Goal: Information Seeking & Learning: Learn about a topic

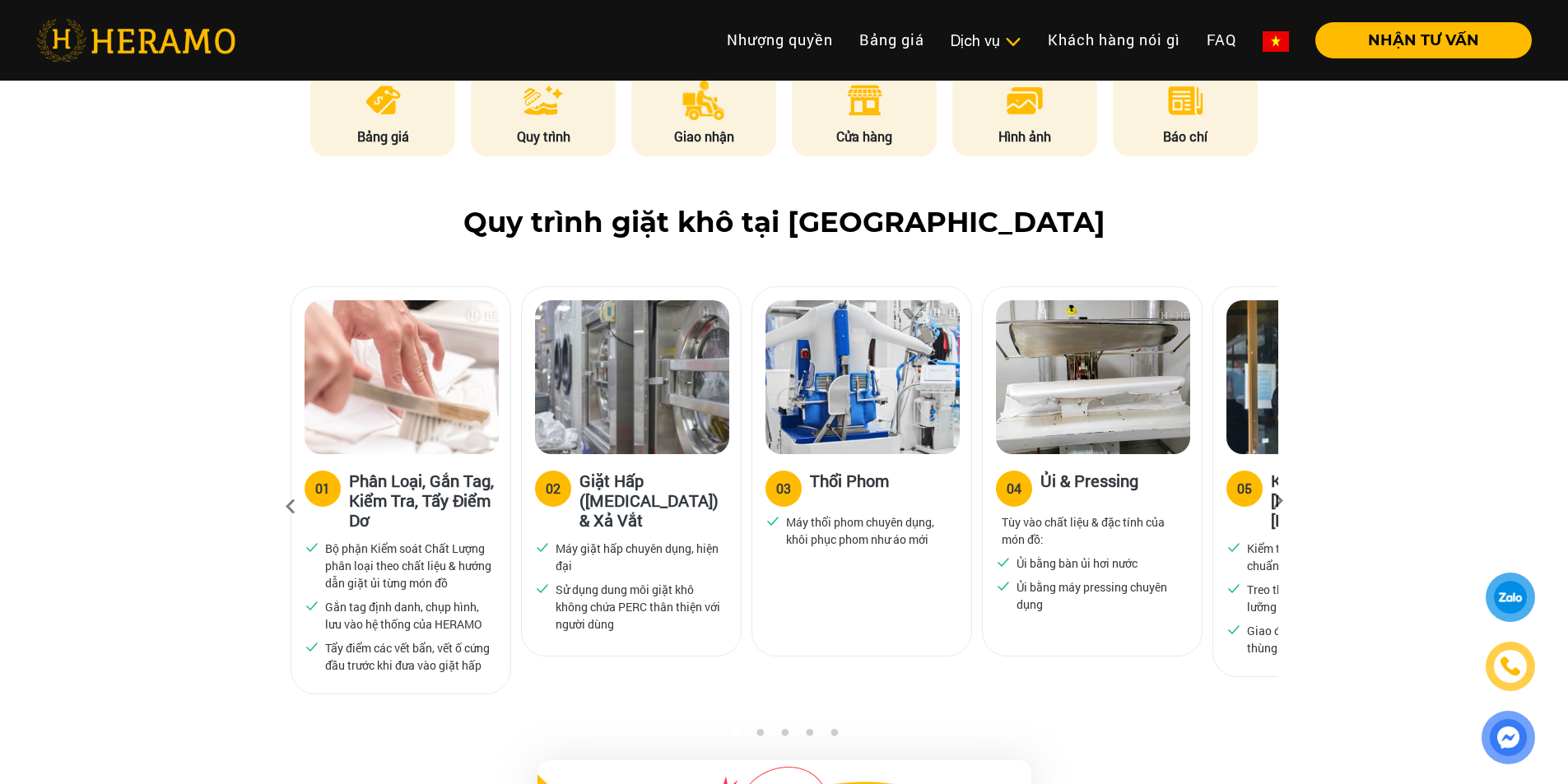
scroll to position [918, 0]
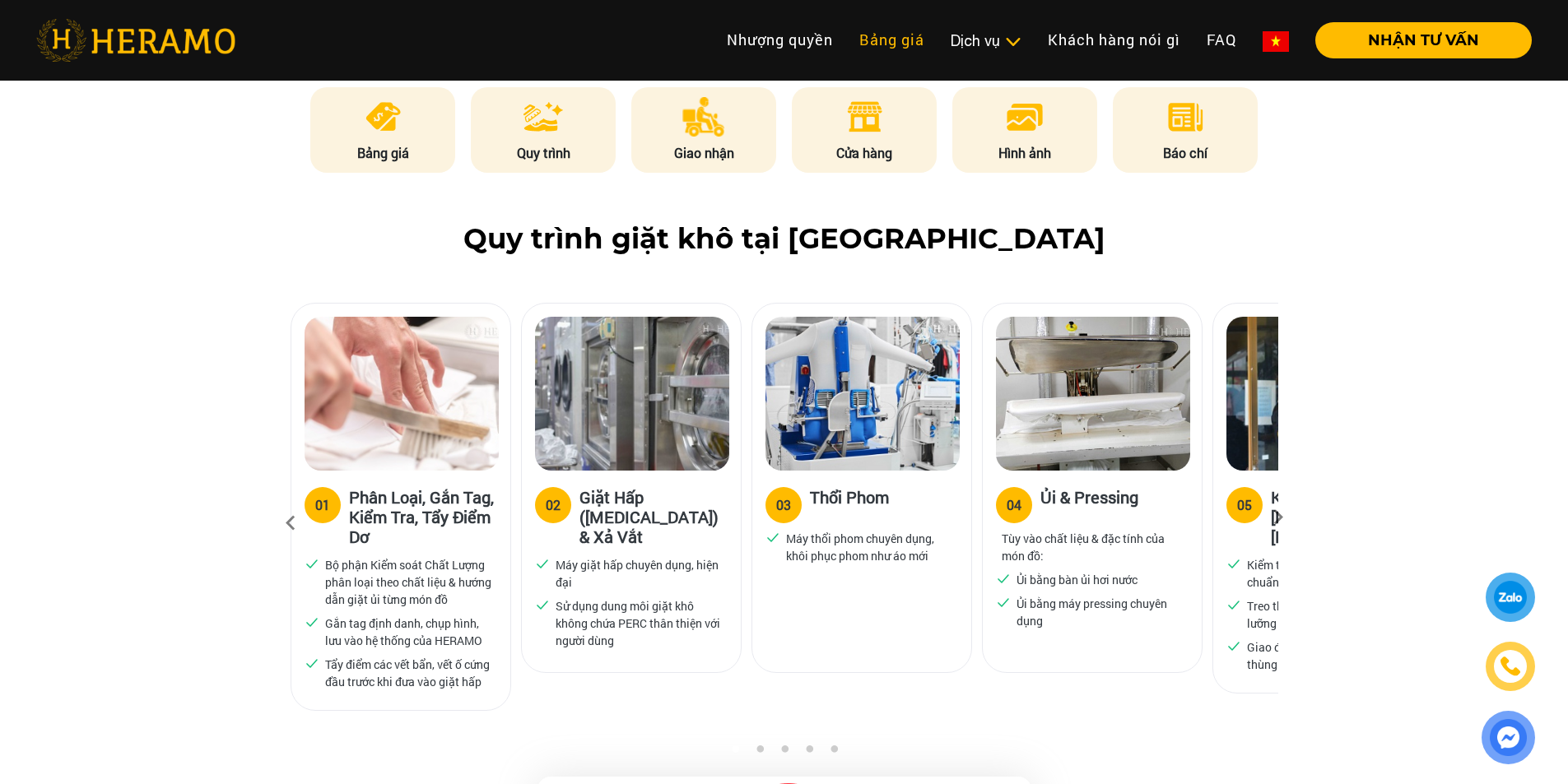
click at [911, 48] on link "Bảng giá" at bounding box center [892, 40] width 91 height 36
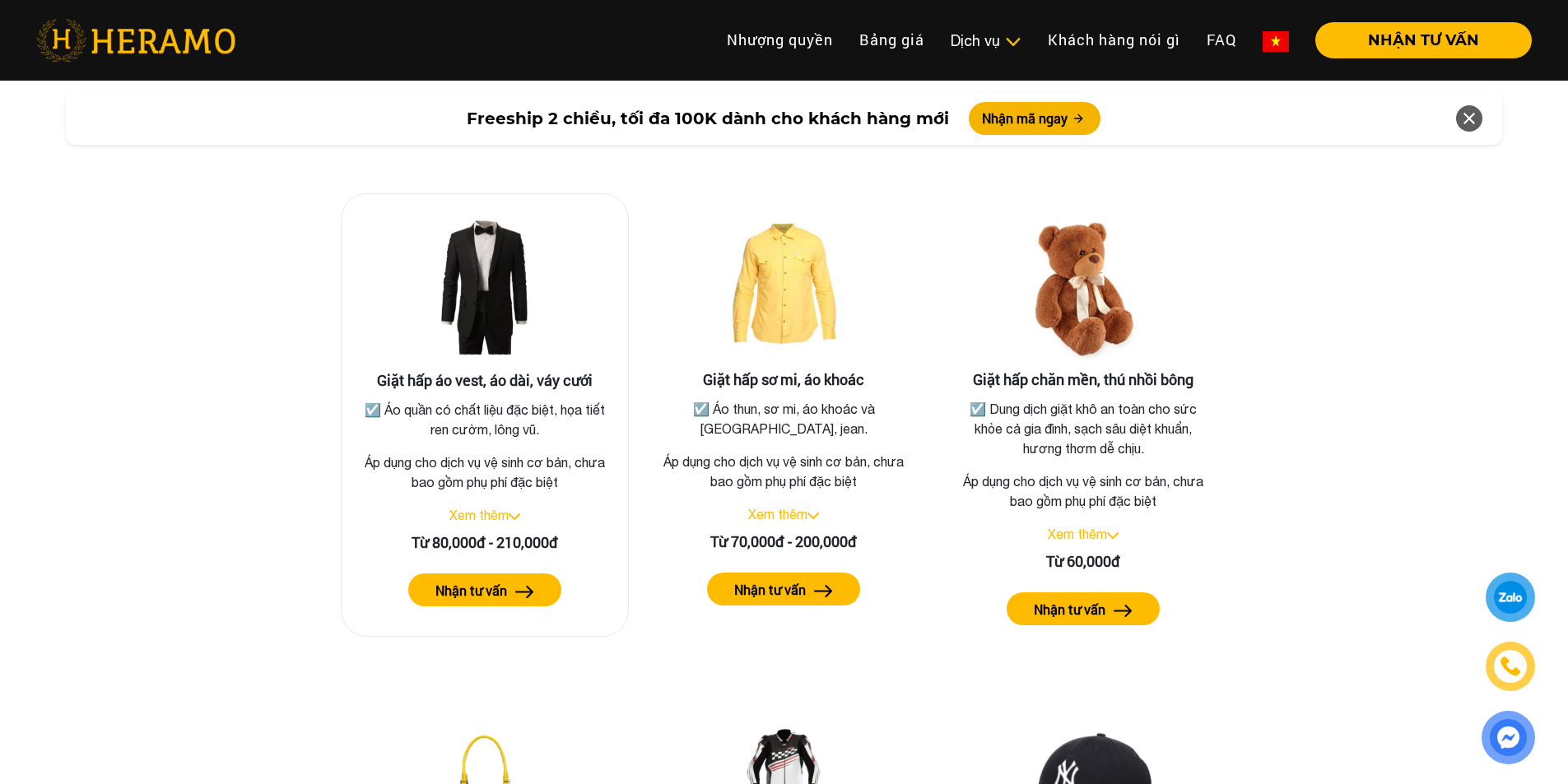
click at [478, 508] on link "Xem thêm" at bounding box center [479, 515] width 59 height 15
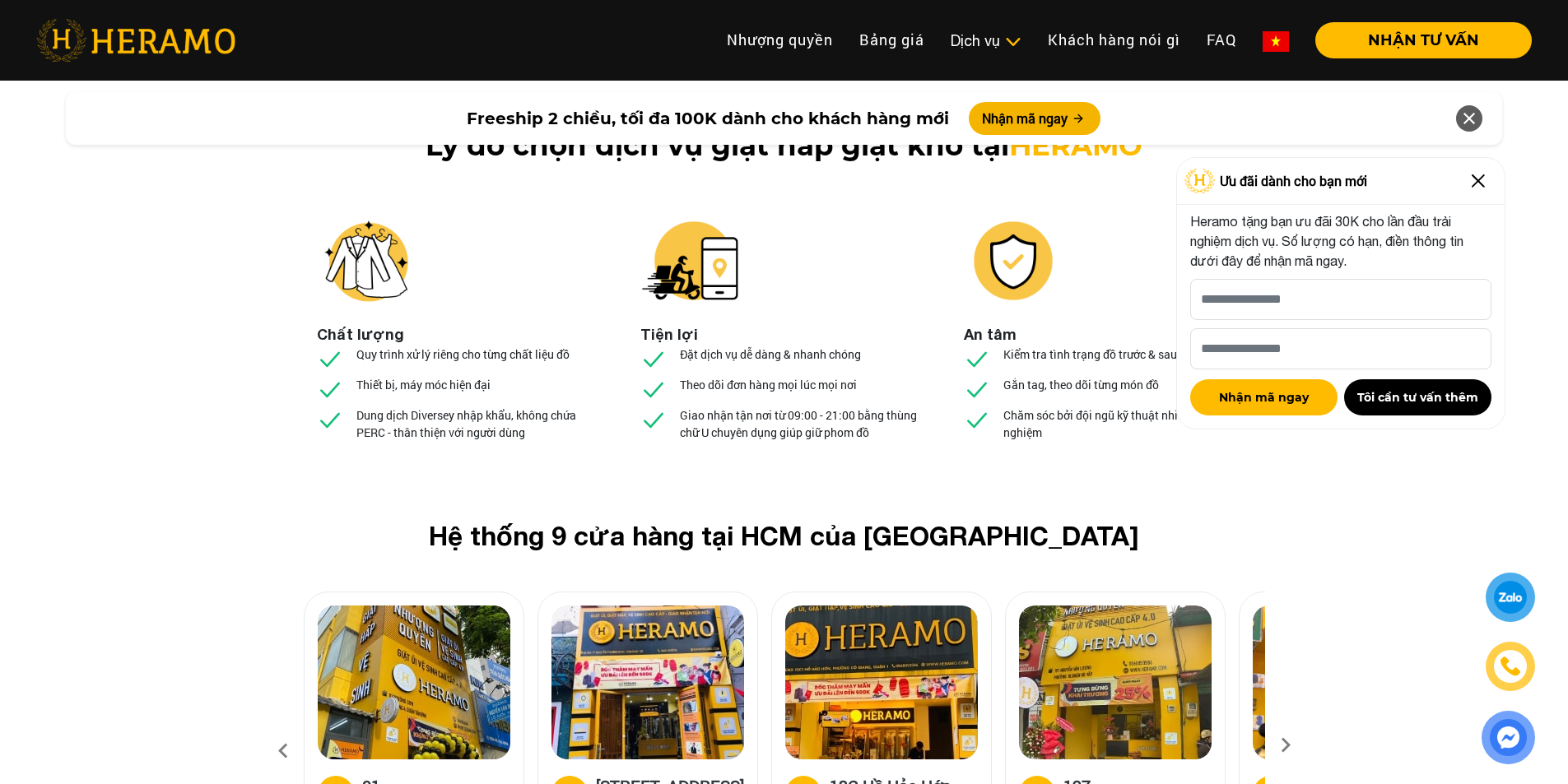
scroll to position [6011, 0]
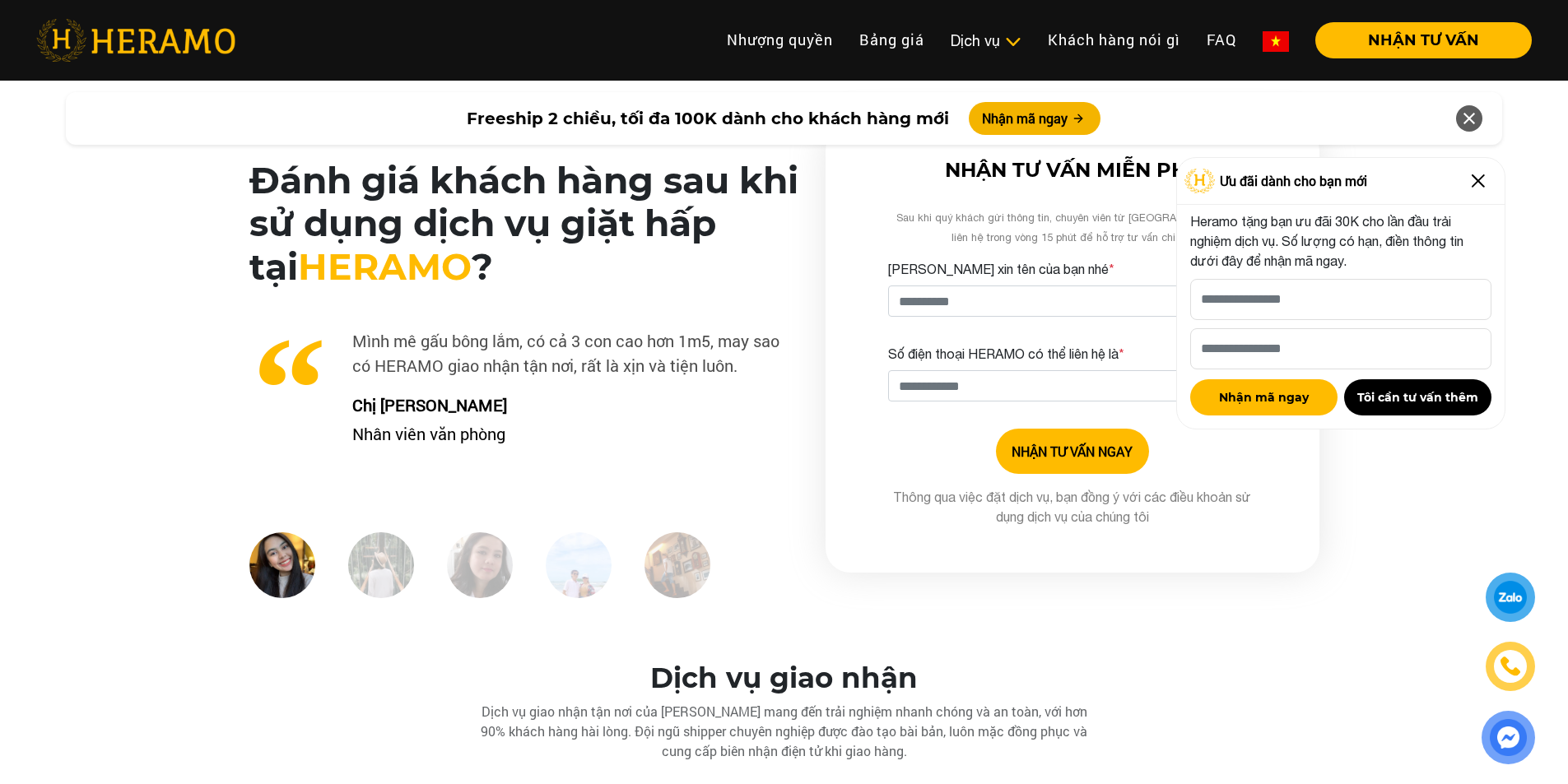
scroll to position [4076, 0]
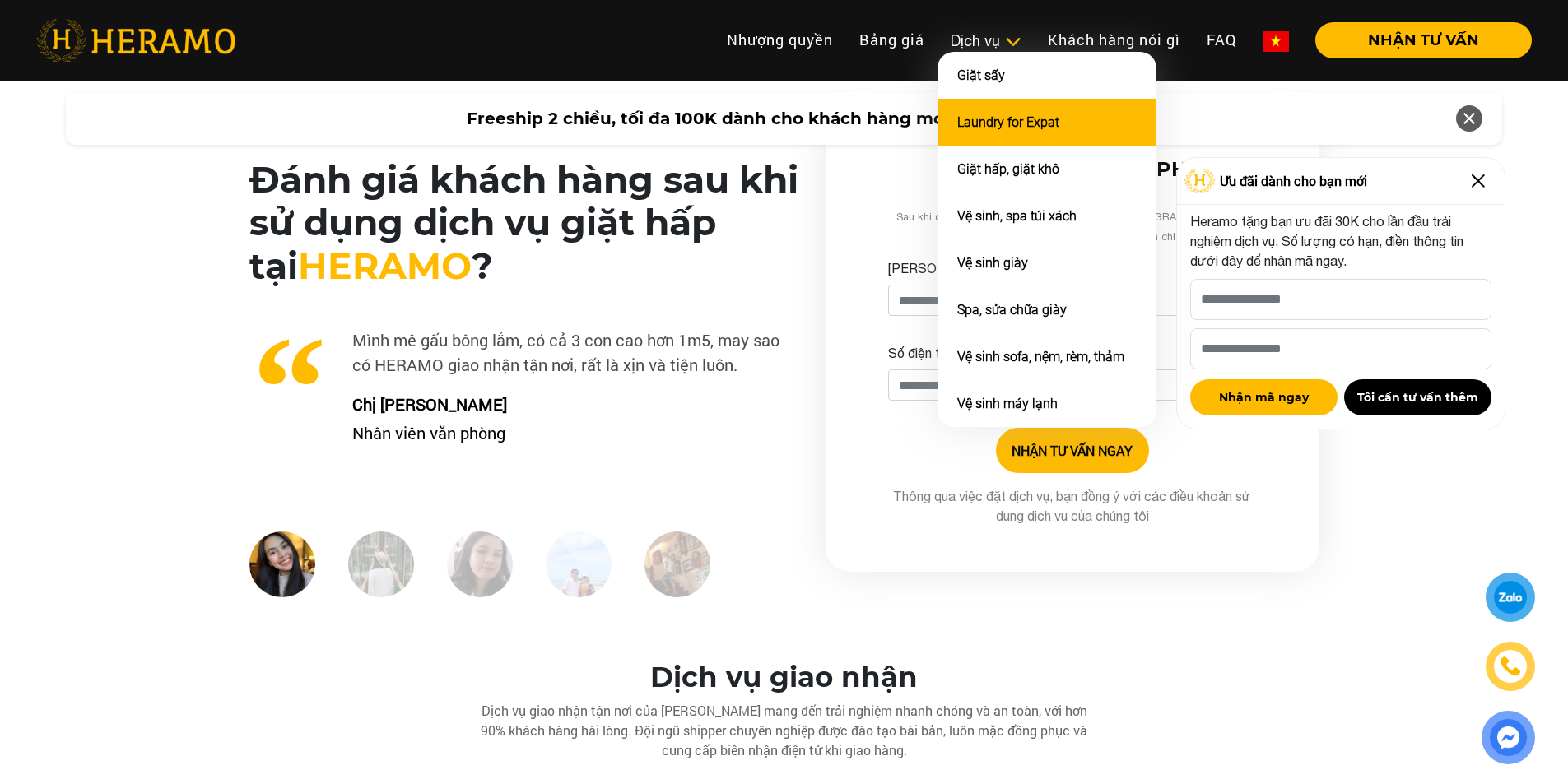
click at [1026, 127] on link "Laundry for Expat" at bounding box center [1007, 123] width 102 height 16
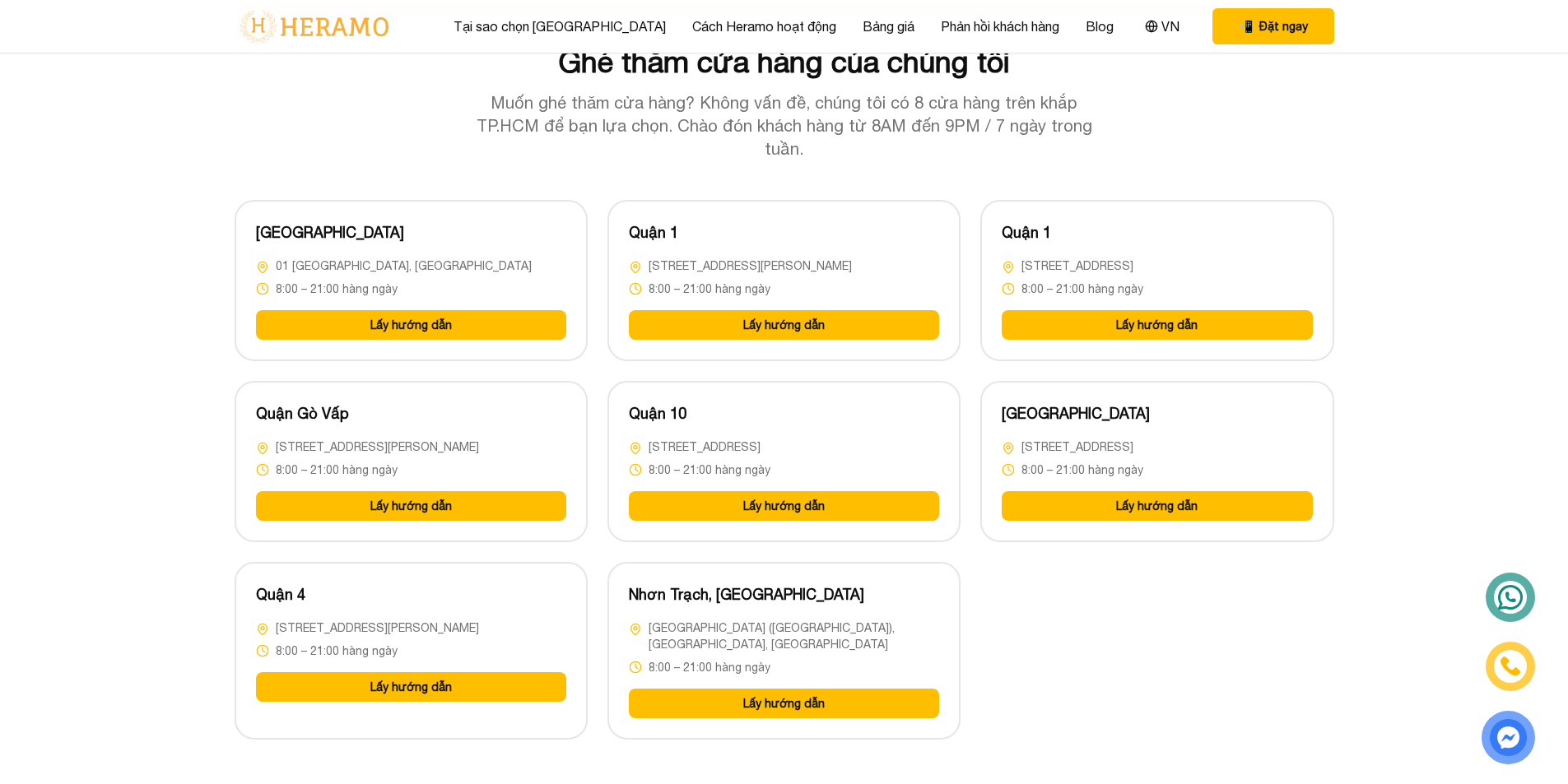
click at [444, 310] on button "Lấy hướng dẫn" at bounding box center [411, 325] width 310 height 30
click at [755, 491] on button "Lấy hướng dẫn" at bounding box center [784, 506] width 310 height 30
click at [723, 31] on link "Cách Heramo hoạt động" at bounding box center [764, 27] width 144 height 20
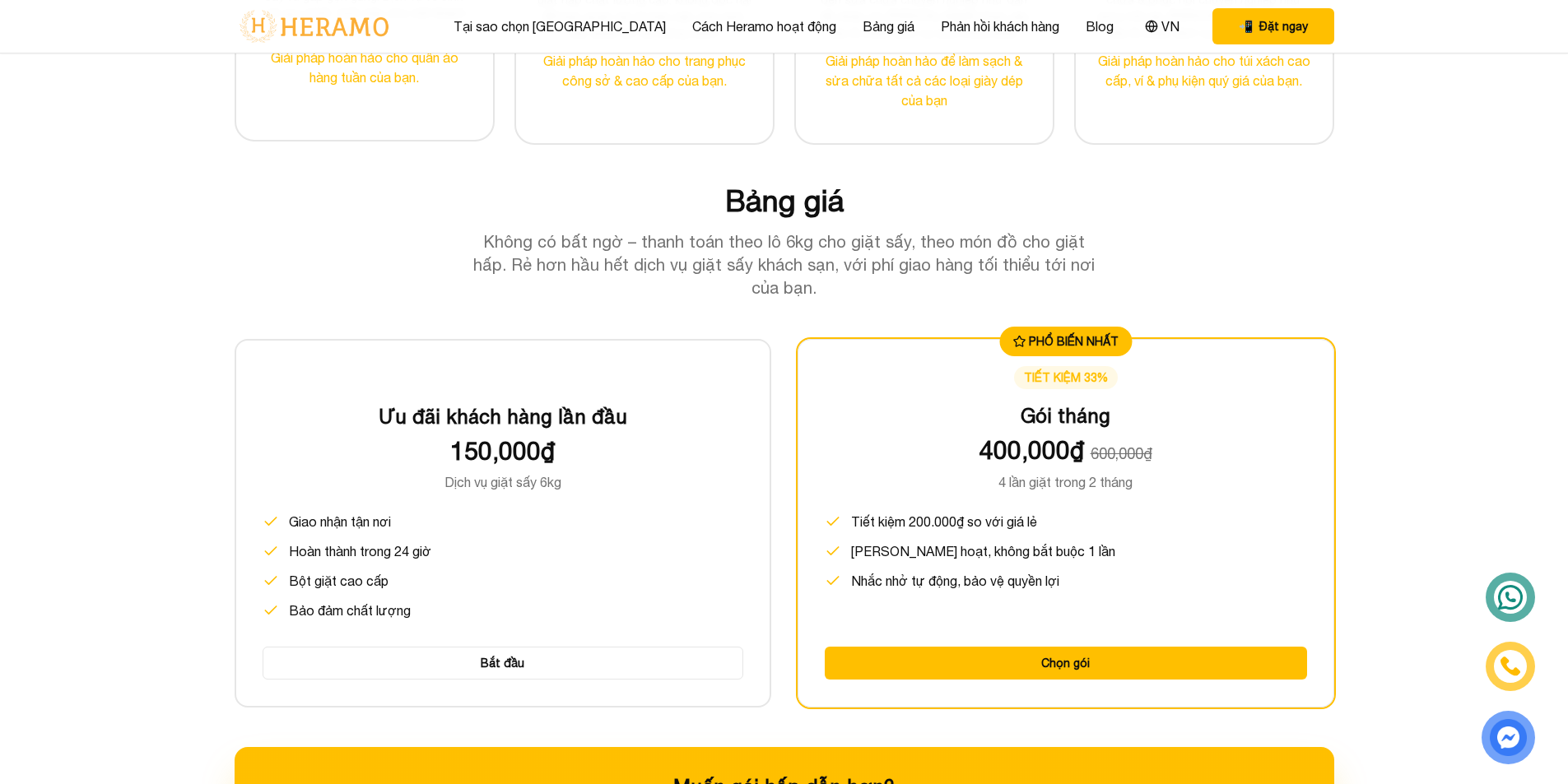
scroll to position [1988, 0]
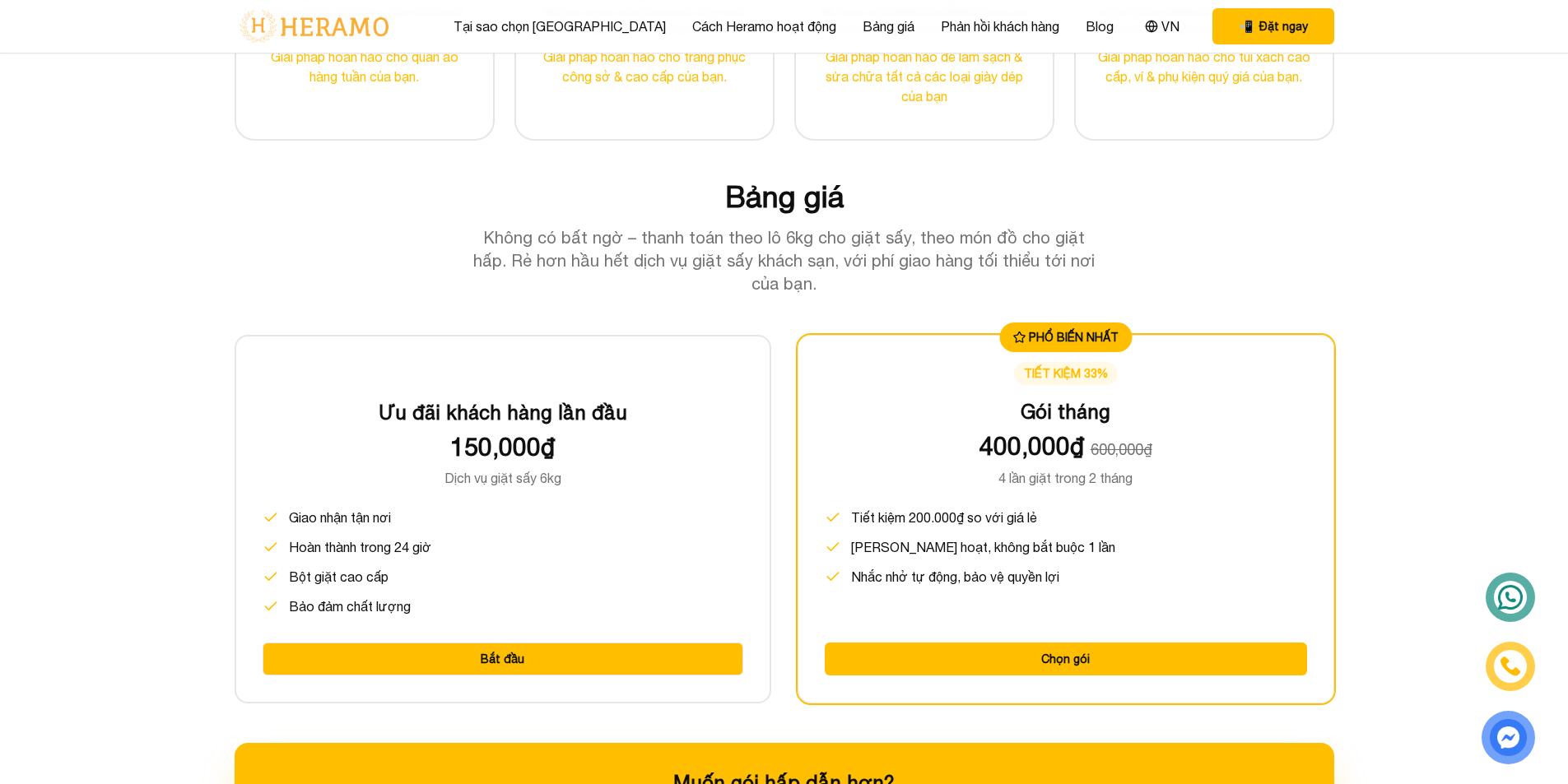
click at [484, 666] on button "Bắt đầu" at bounding box center [503, 658] width 480 height 33
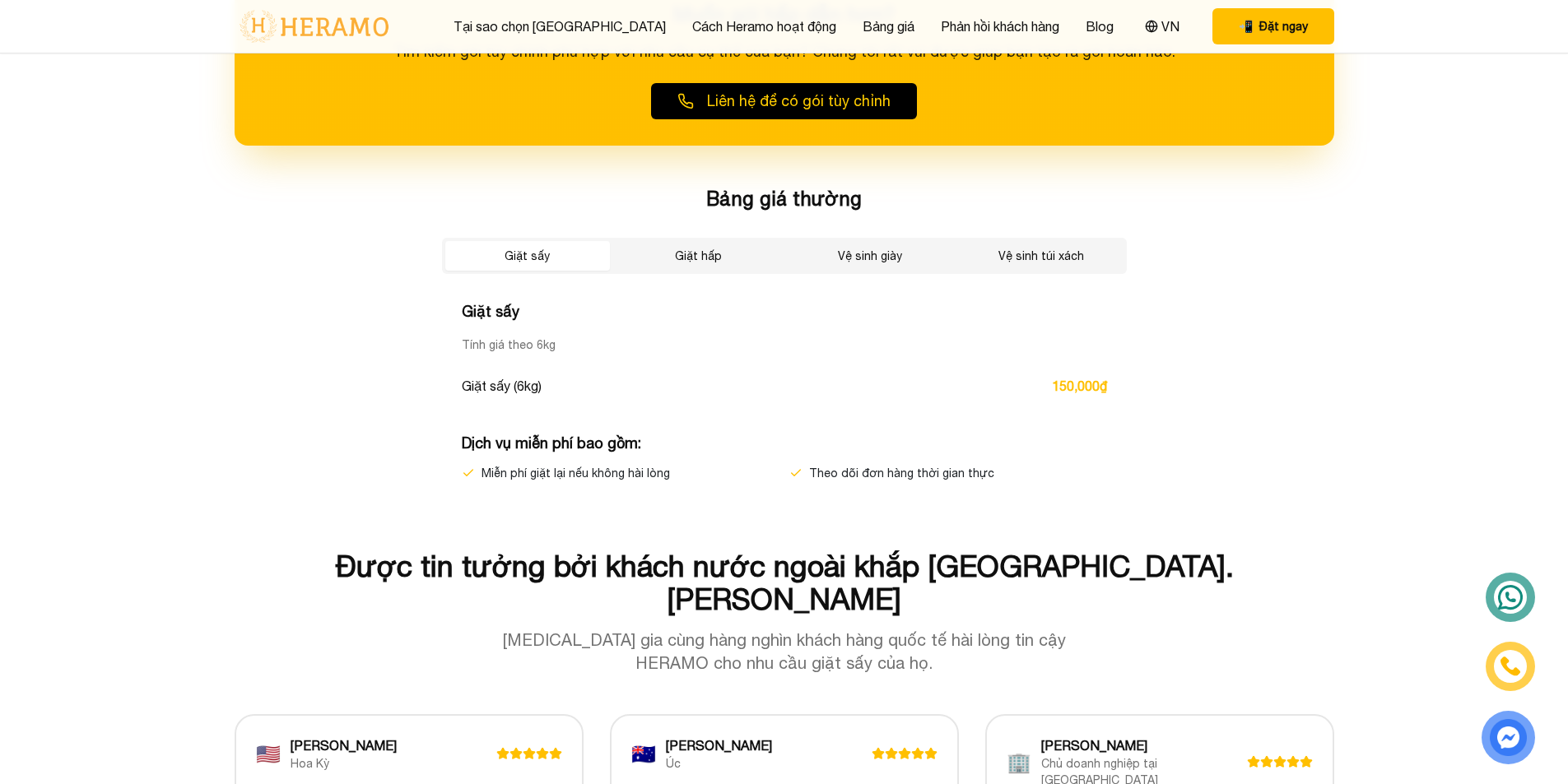
scroll to position [2786, 0]
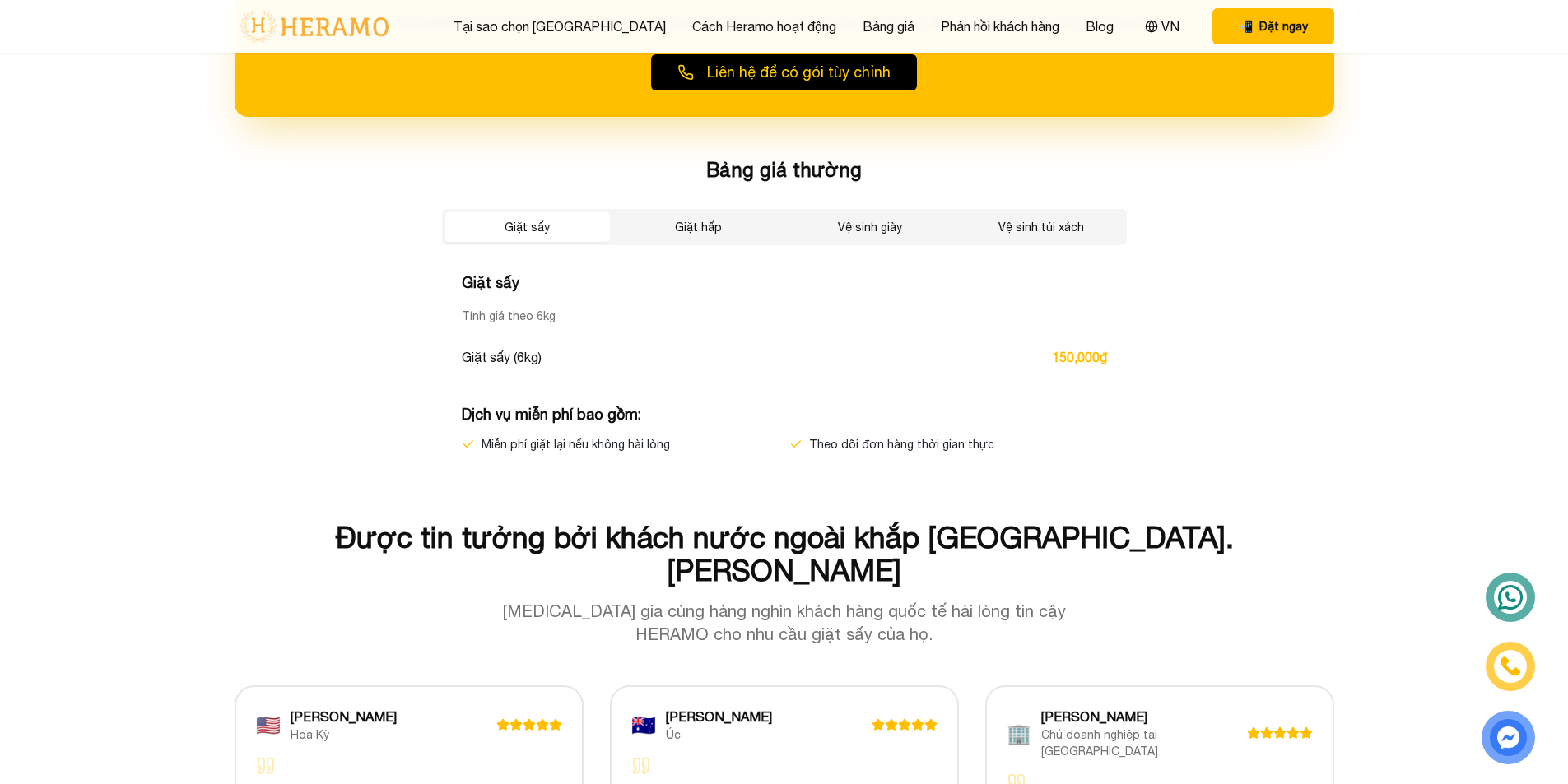
click at [699, 234] on button "Giặt hấp" at bounding box center [698, 227] width 164 height 30
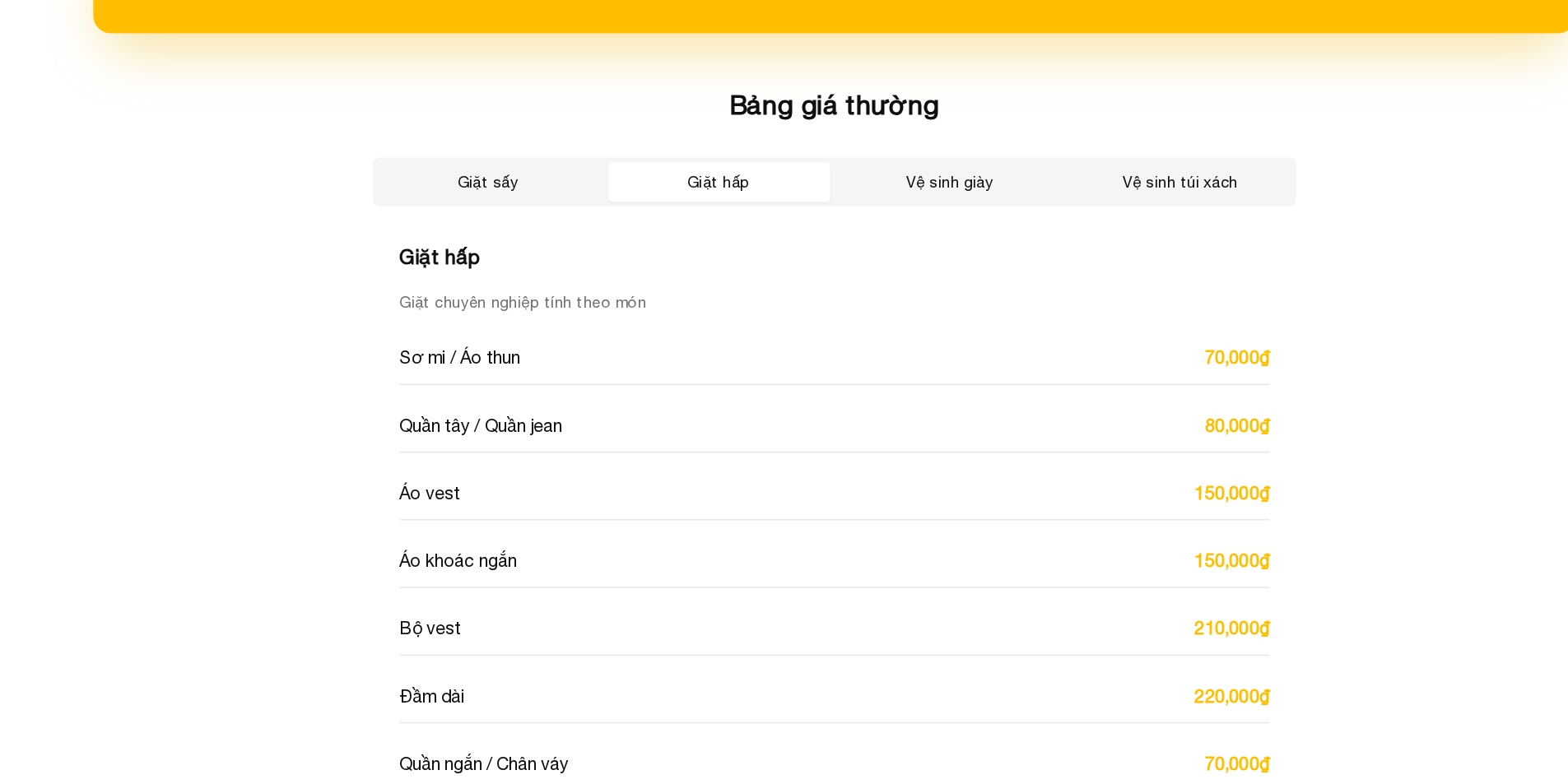
click at [559, 228] on button "Giặt sấy" at bounding box center [527, 227] width 164 height 30
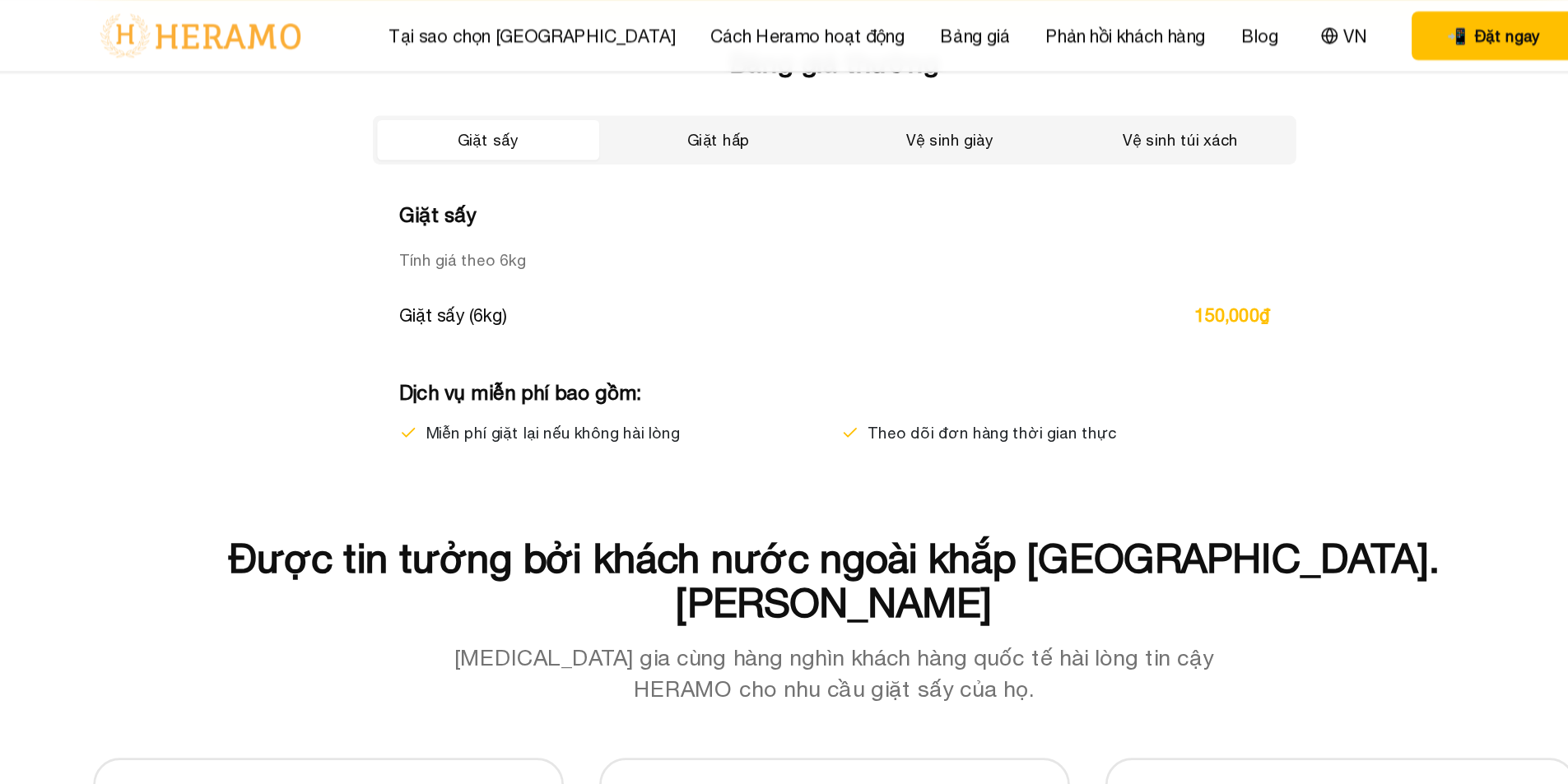
scroll to position [2889, 0]
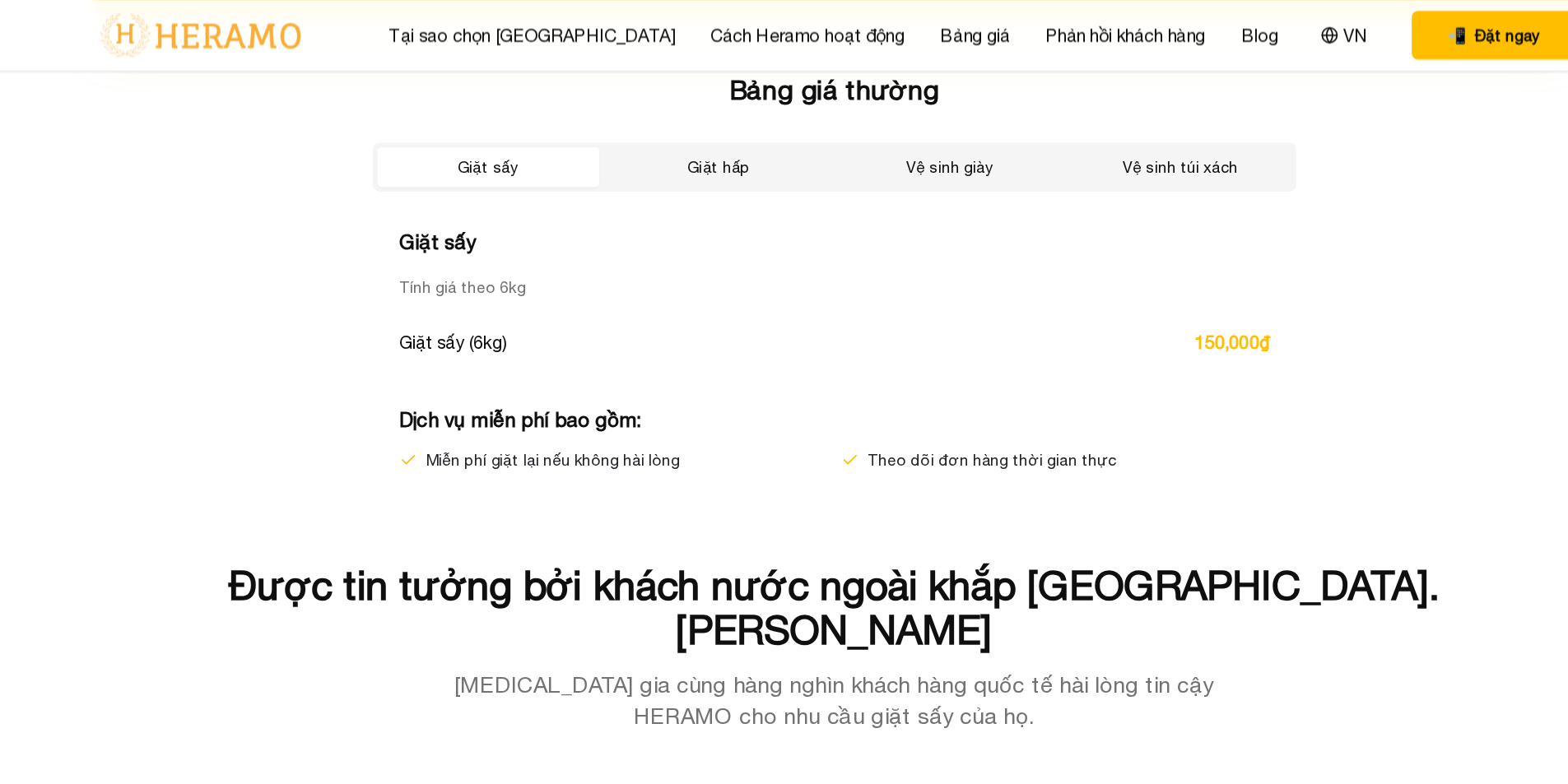
click at [685, 112] on button "Giặt hấp" at bounding box center [698, 125] width 164 height 30
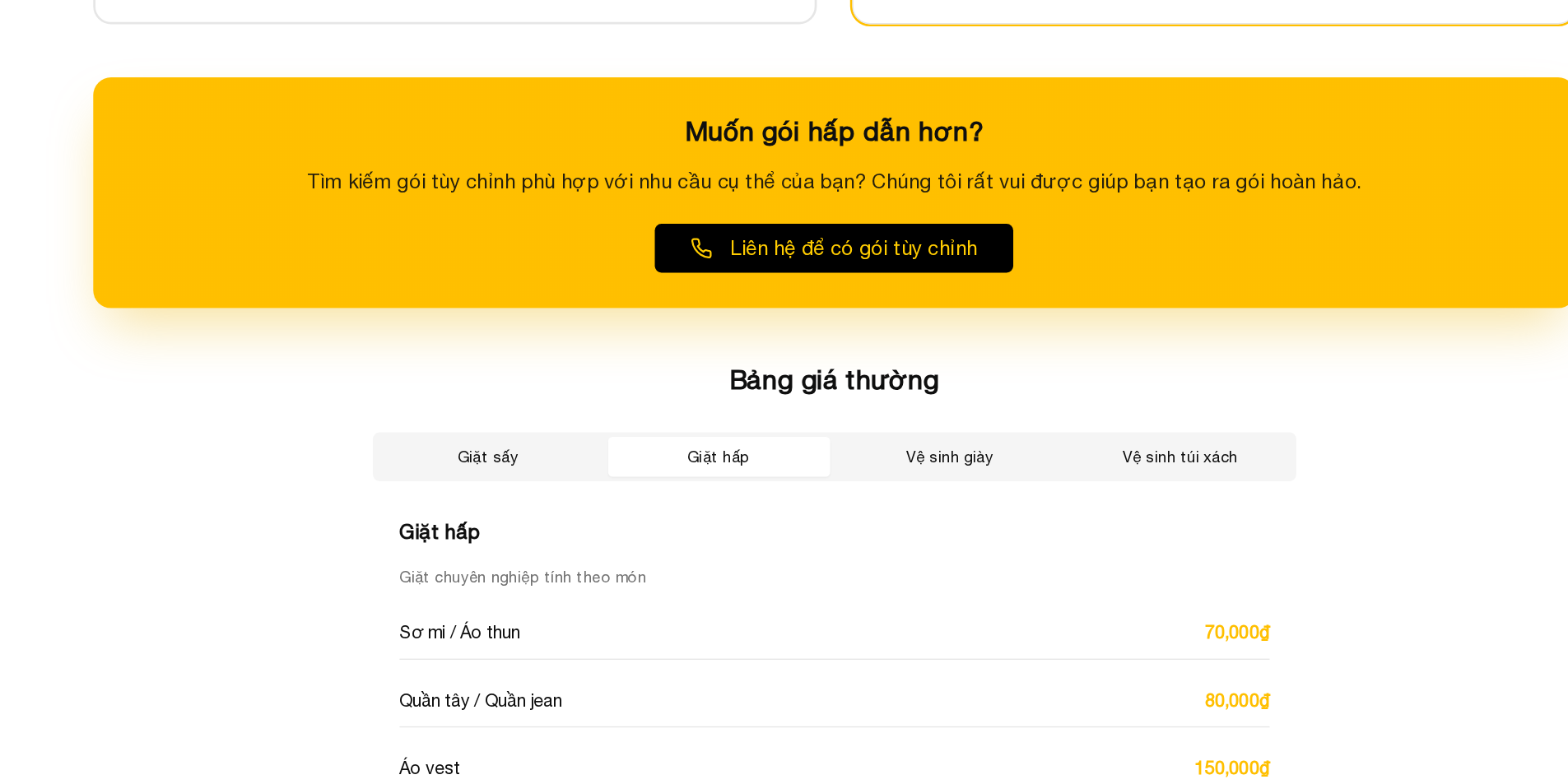
scroll to position [2473, 0]
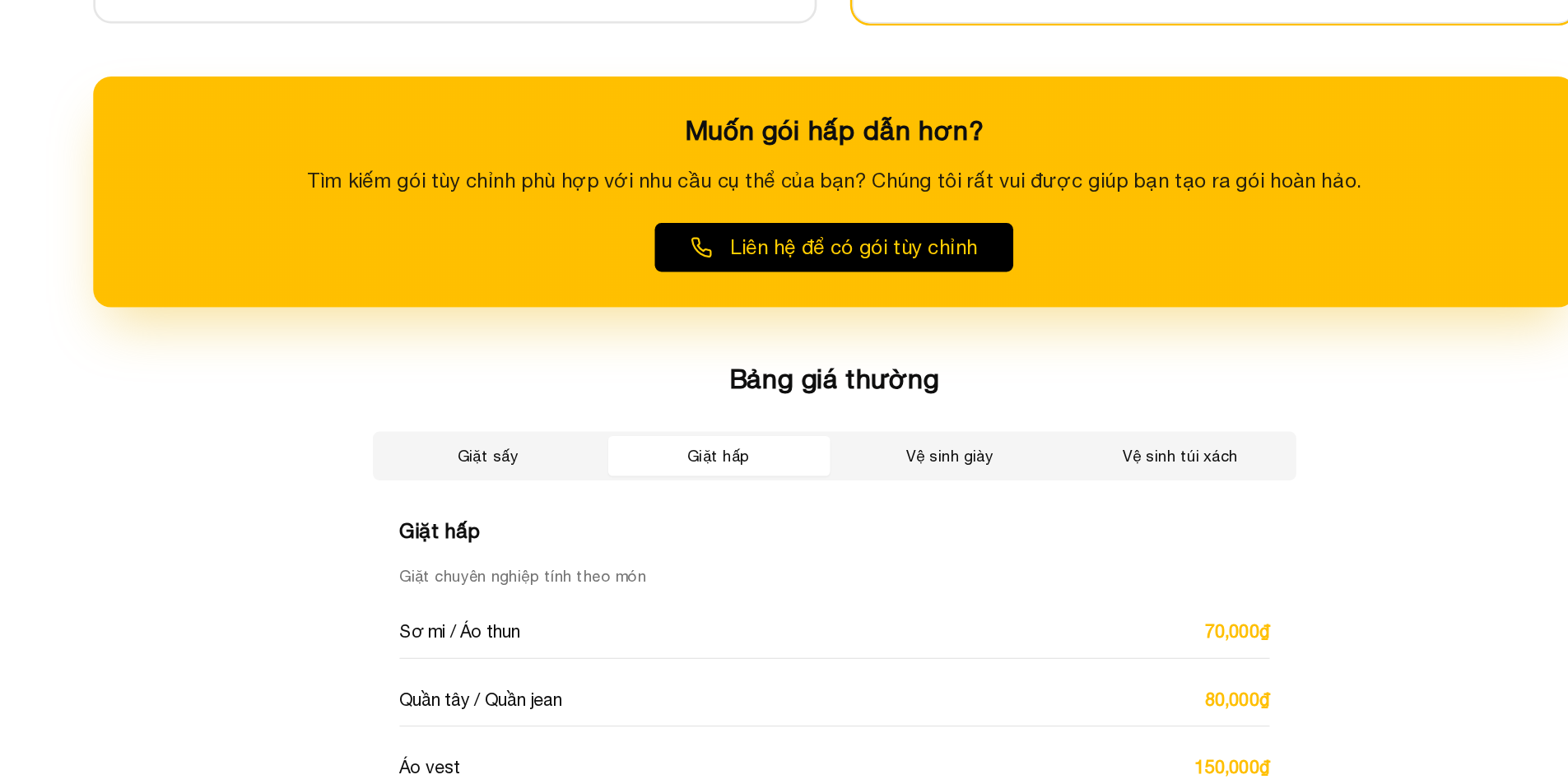
click at [874, 544] on button "Vệ sinh giày" at bounding box center [870, 540] width 164 height 30
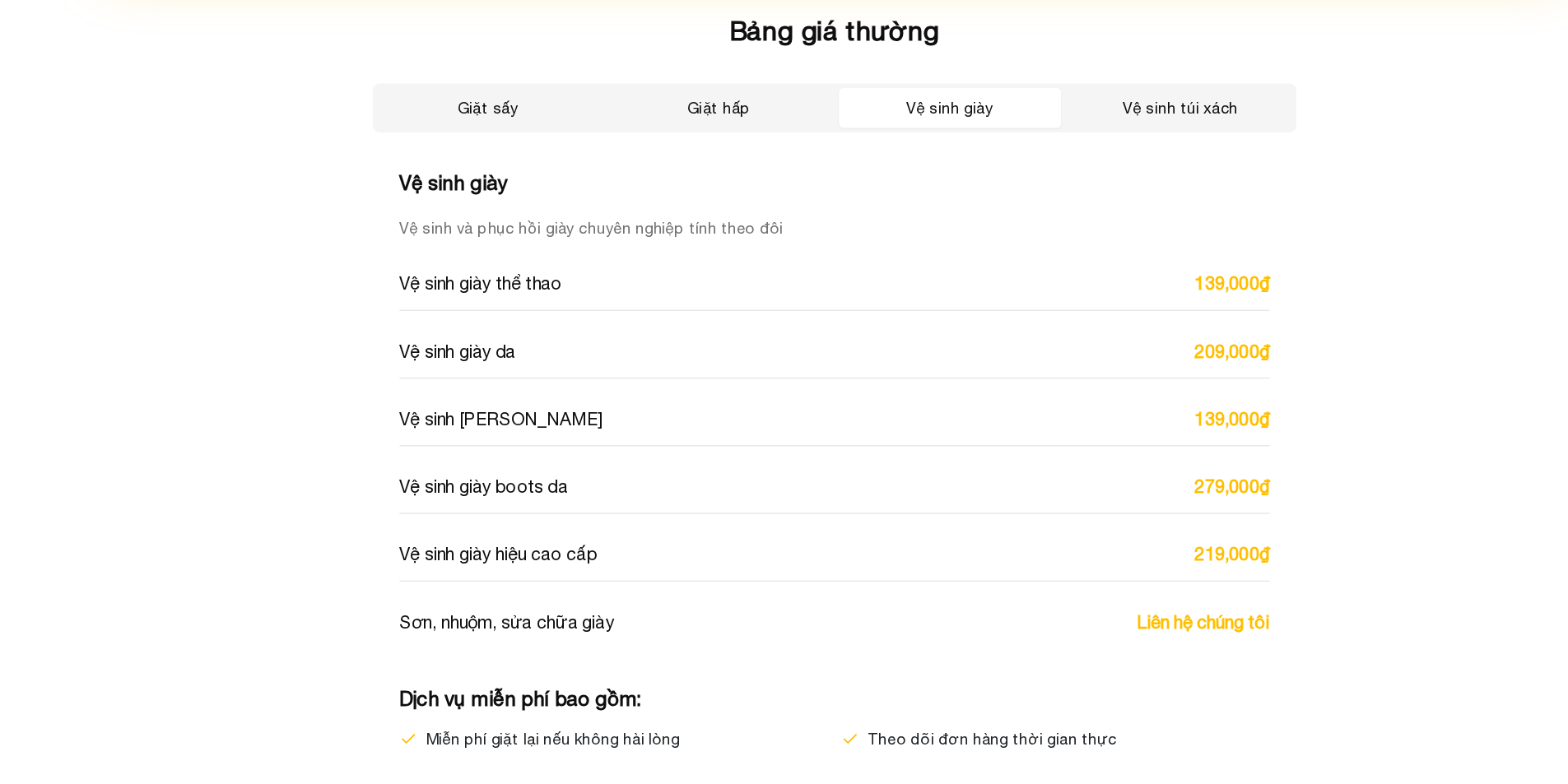
scroll to position [2735, 0]
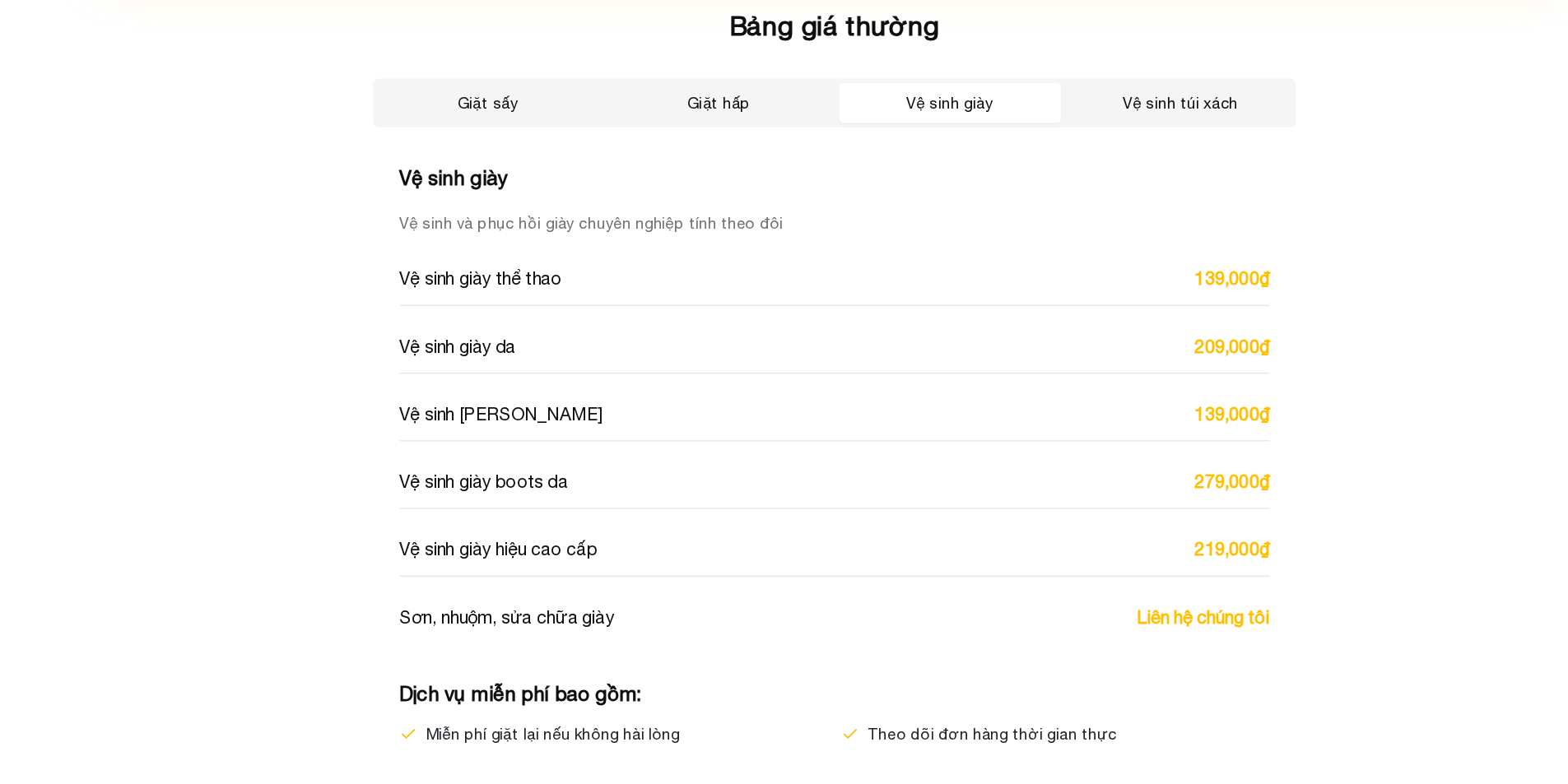
click at [1055, 282] on button "Vệ sinh túi xách" at bounding box center [1041, 278] width 164 height 30
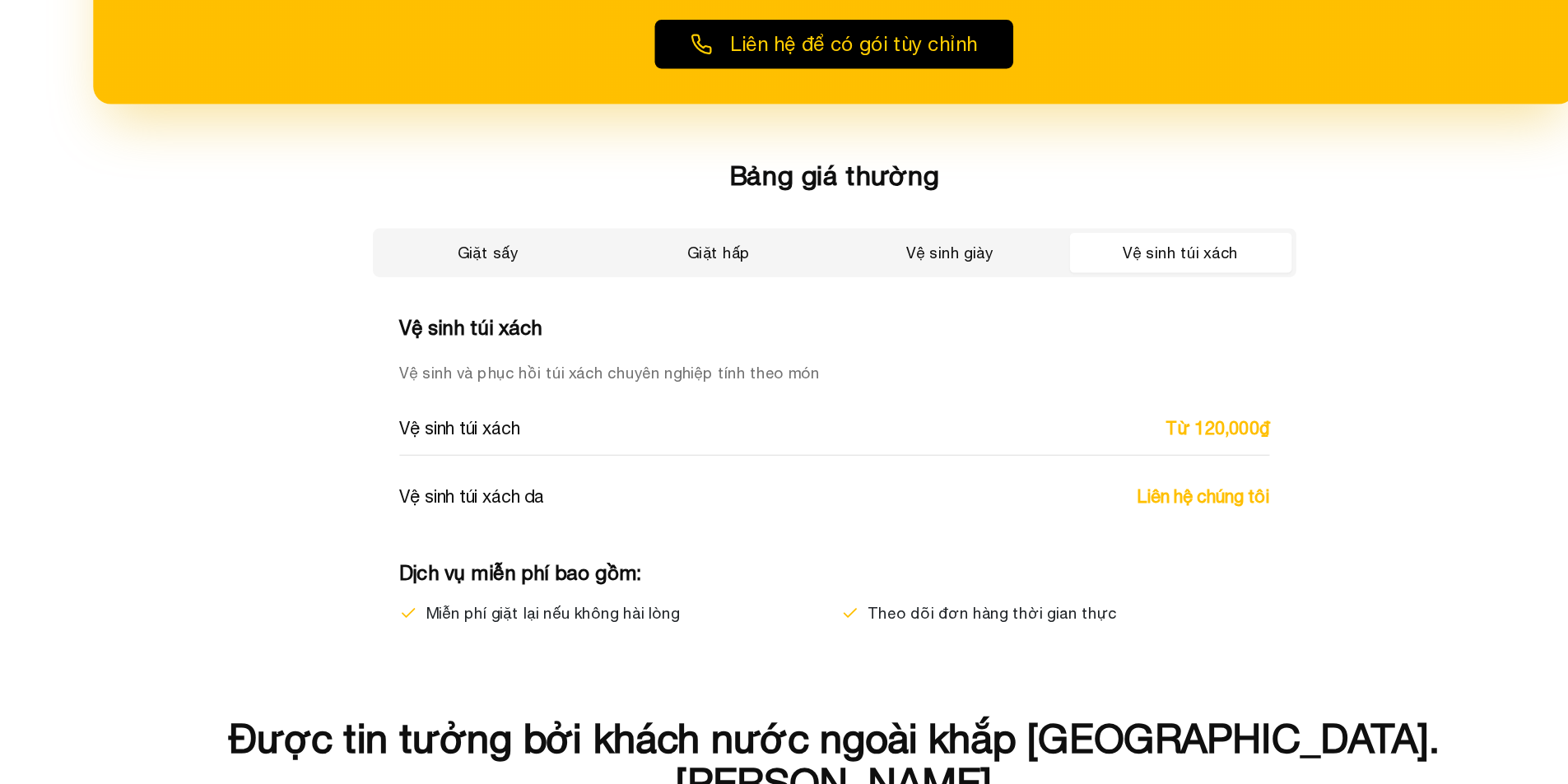
click at [565, 282] on button "Giặt sấy" at bounding box center [527, 278] width 164 height 30
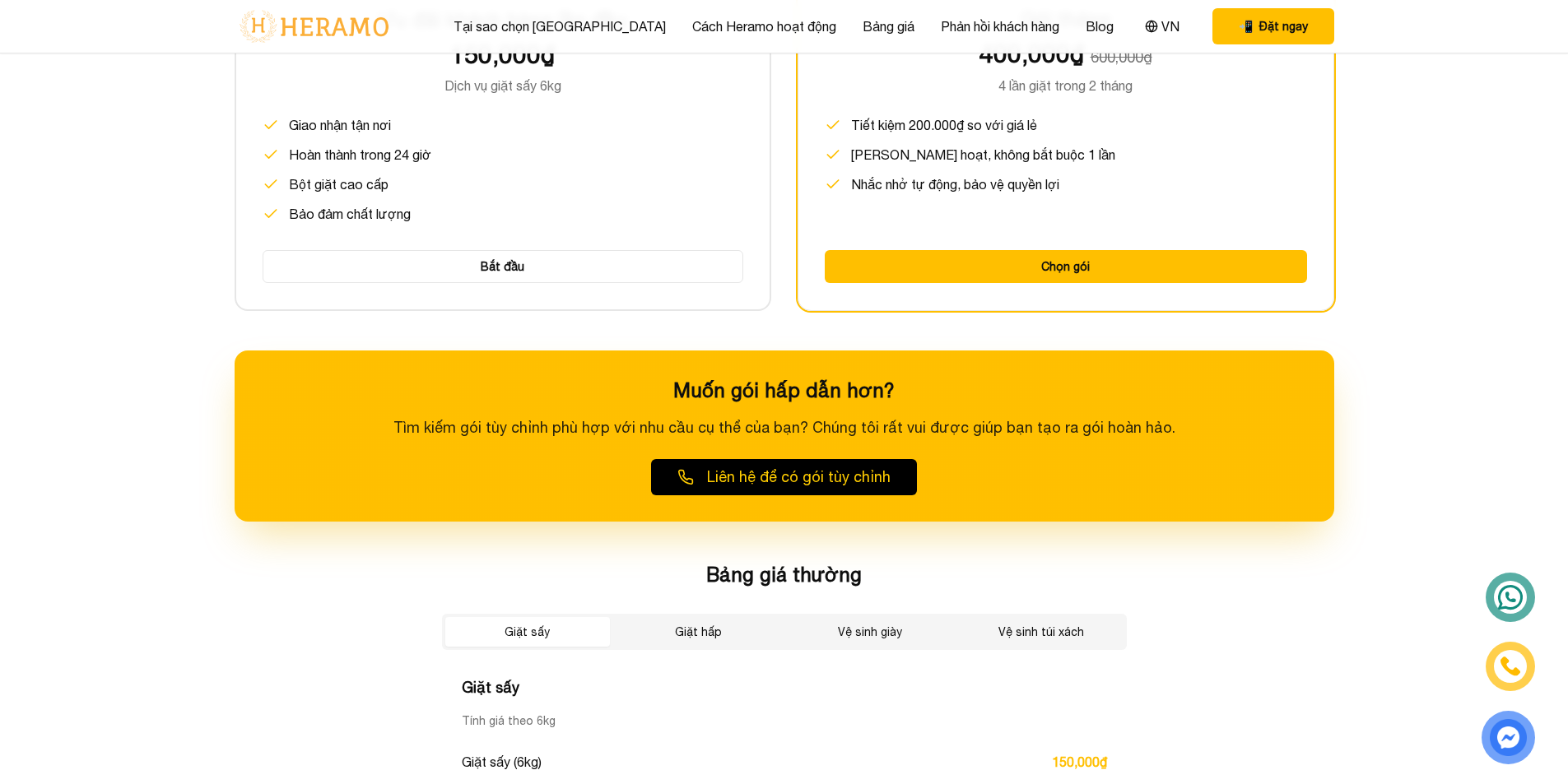
scroll to position [2281, 0]
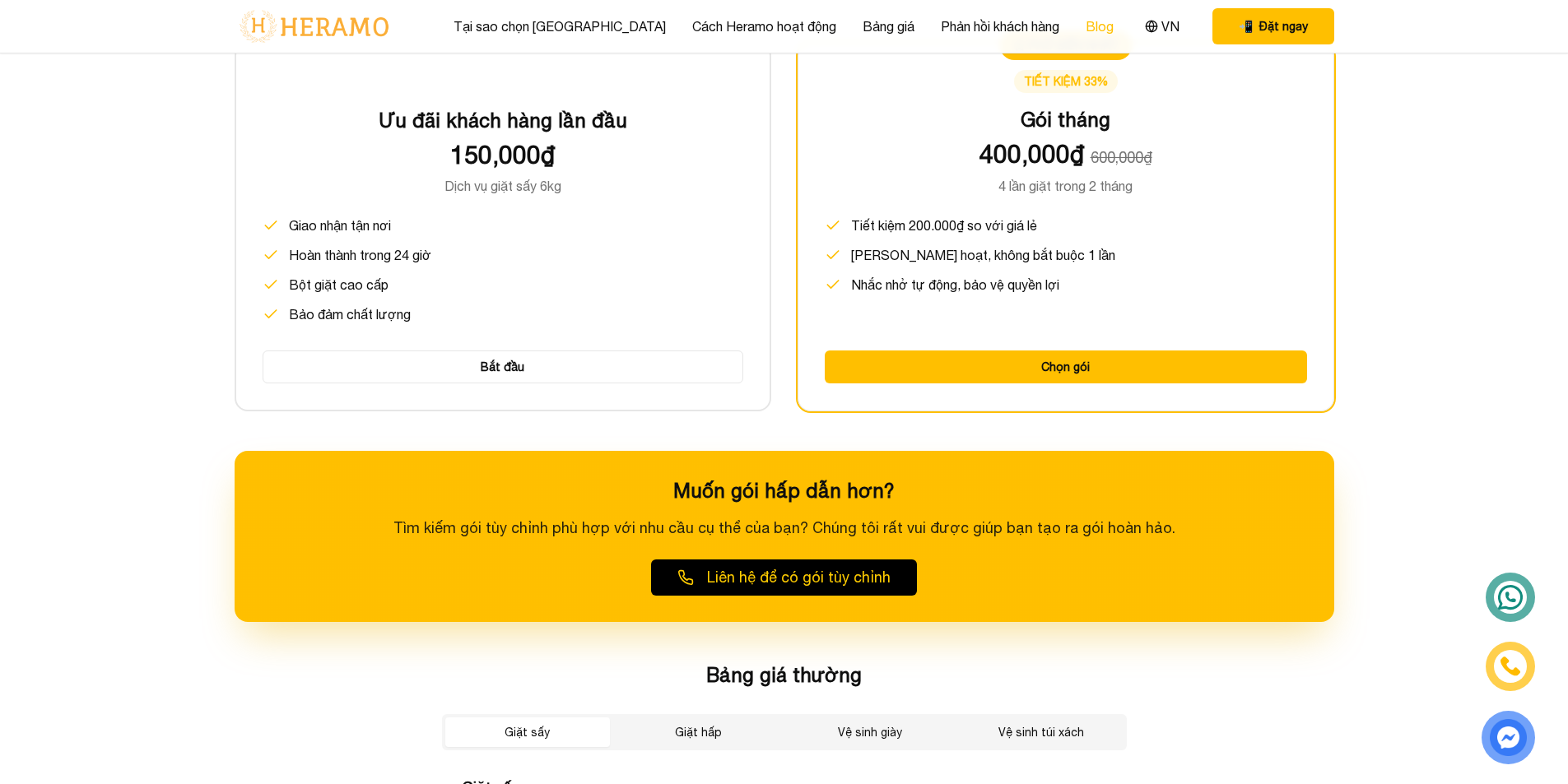
click at [1086, 27] on link "Blog" at bounding box center [1099, 27] width 28 height 20
click at [498, 42] on div "Tại sao chọn Heramo Cách Heramo hoạt động Bảng giá Phản hồi khách hàng Blog VN …" at bounding box center [784, 26] width 1099 height 52
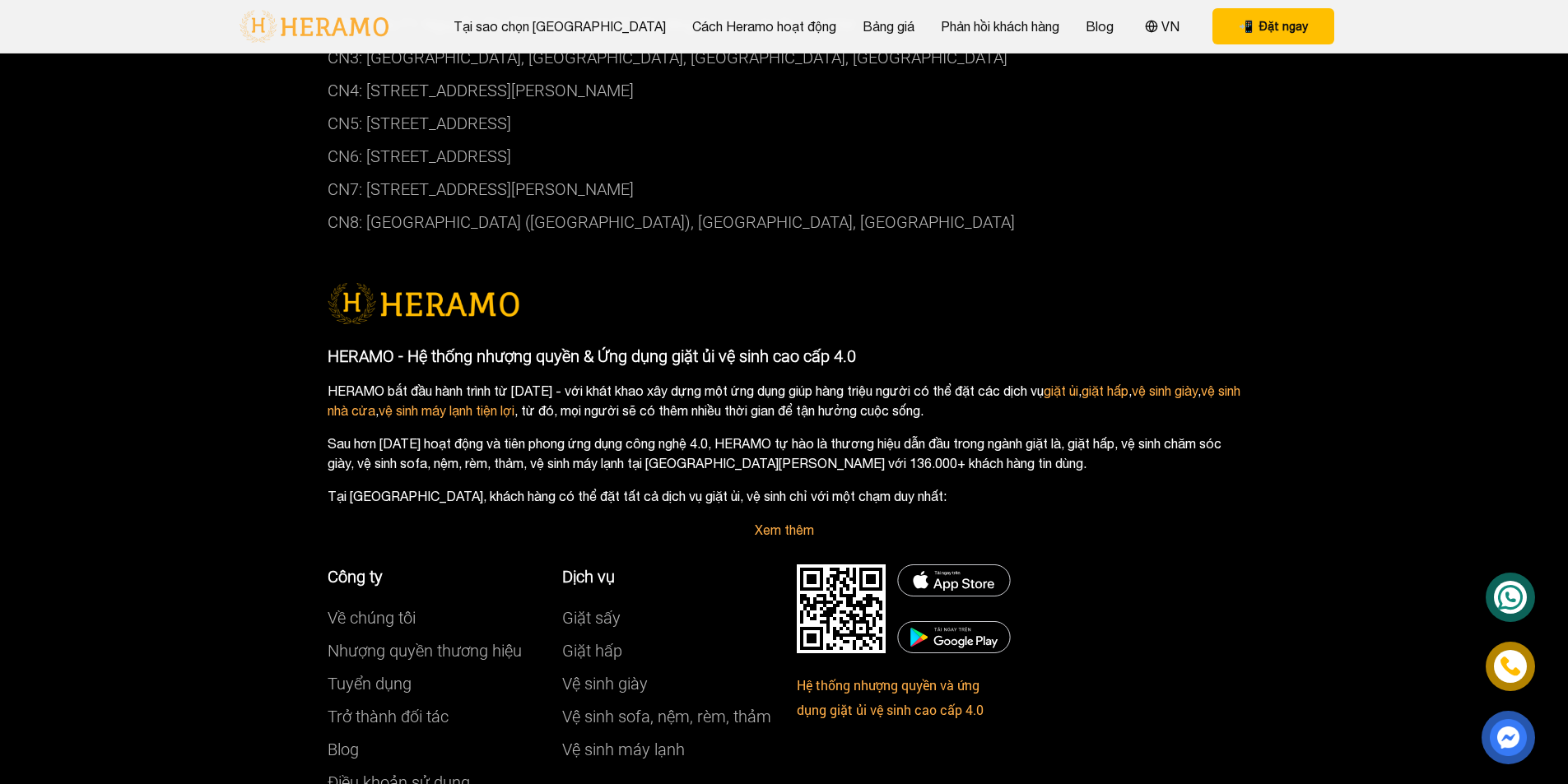
scroll to position [6329, 0]
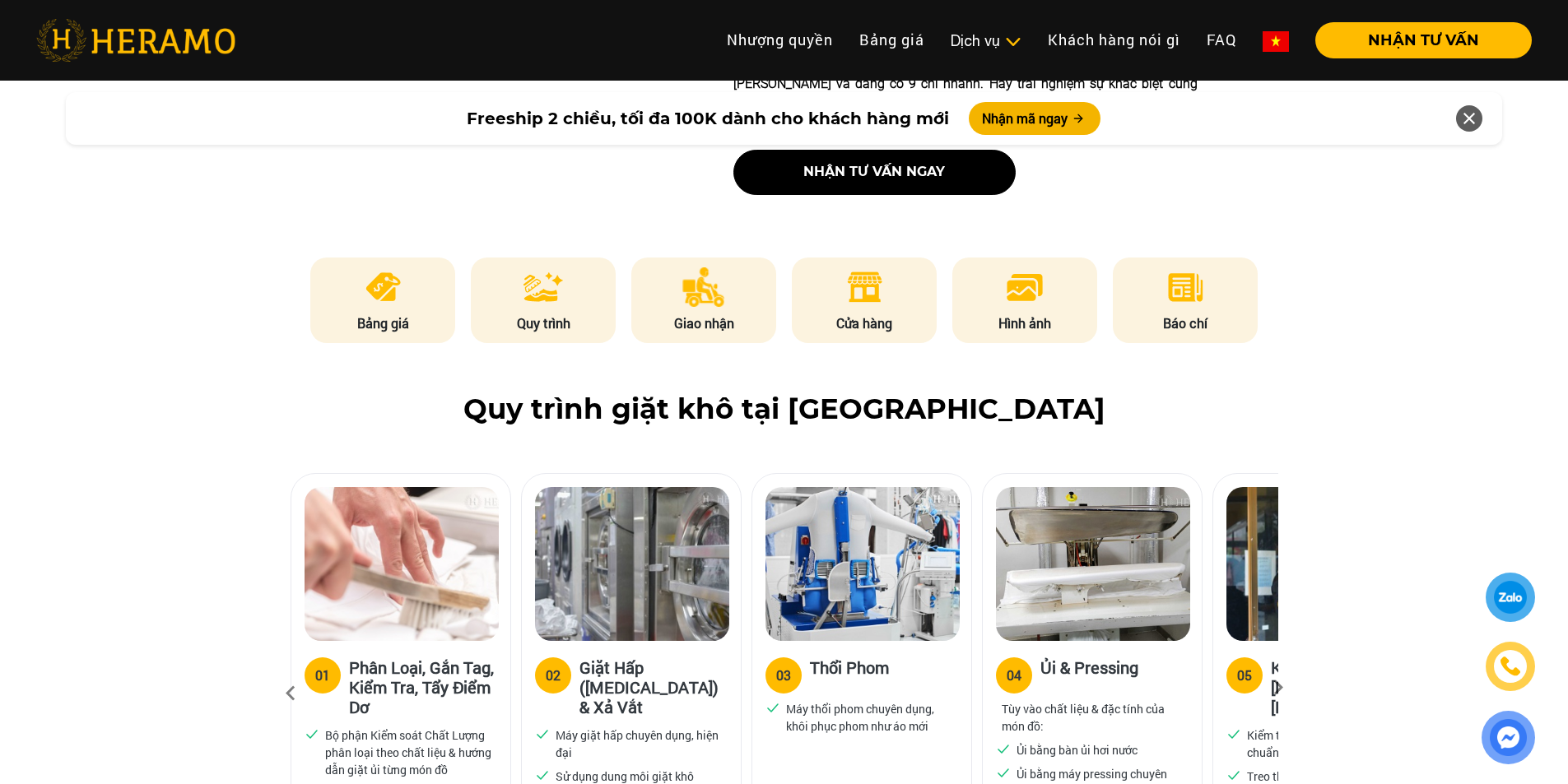
scroll to position [752, 0]
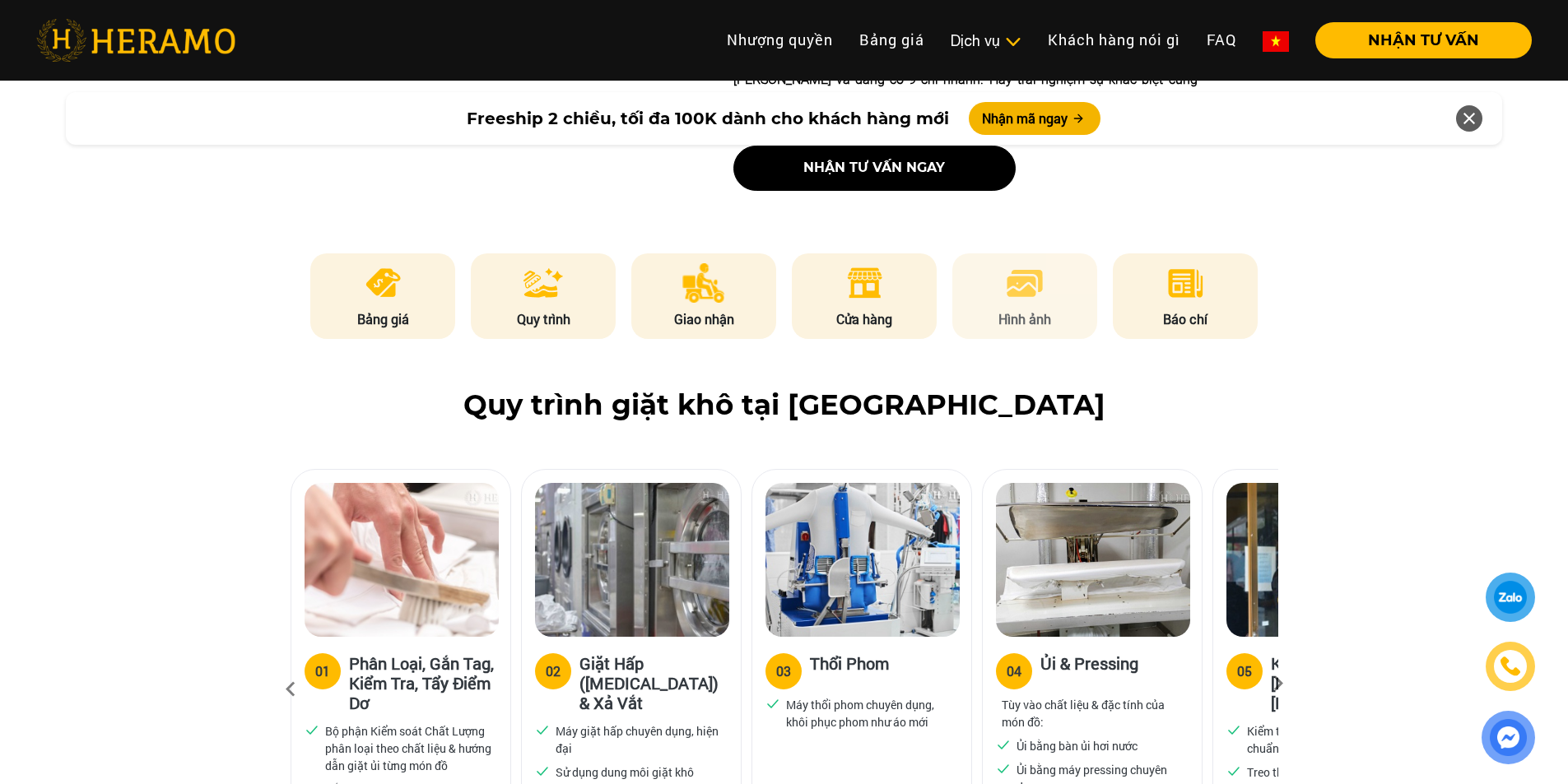
click at [1030, 267] on li "Hình ảnh" at bounding box center [1024, 296] width 144 height 86
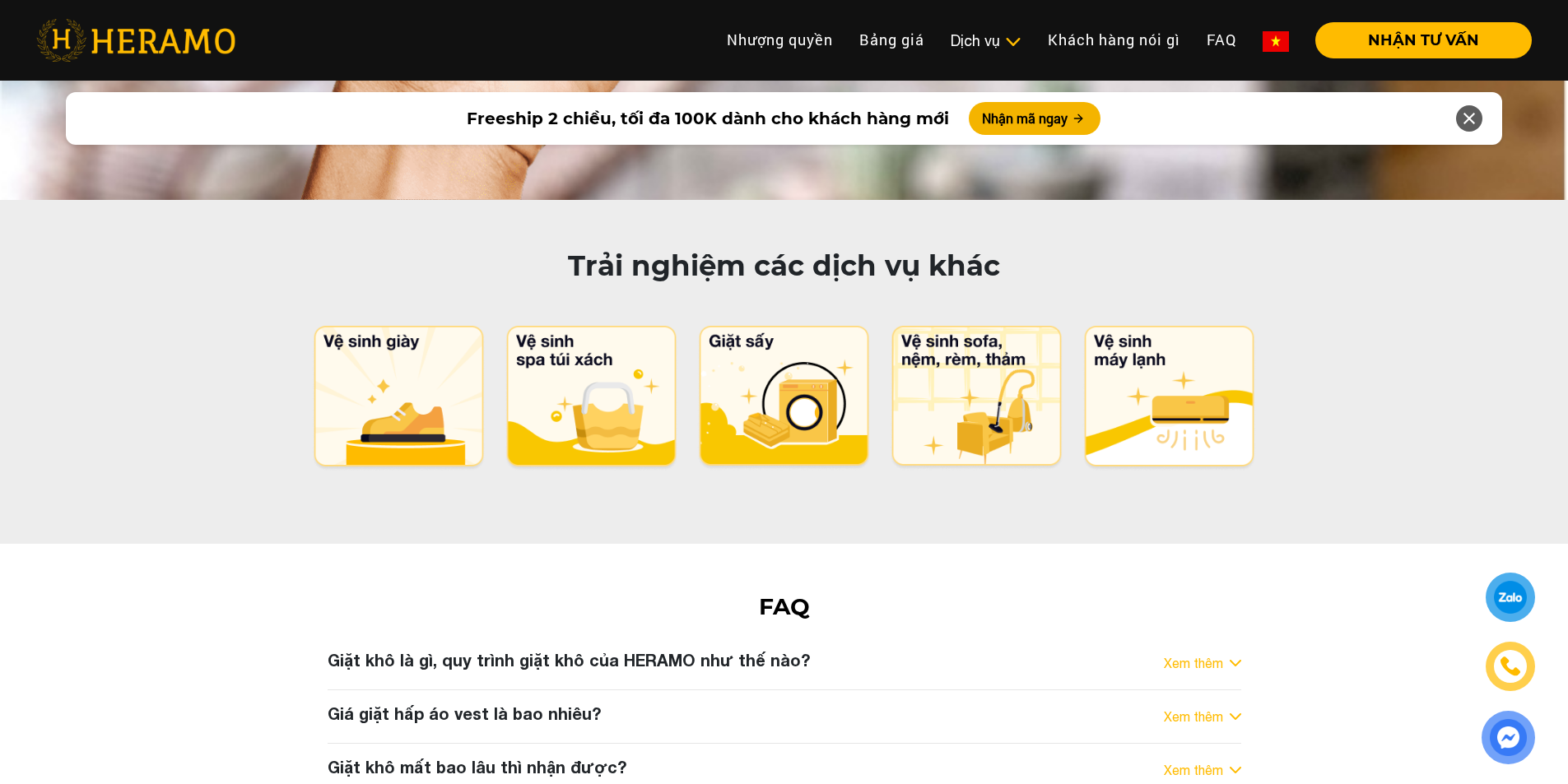
scroll to position [8214, 0]
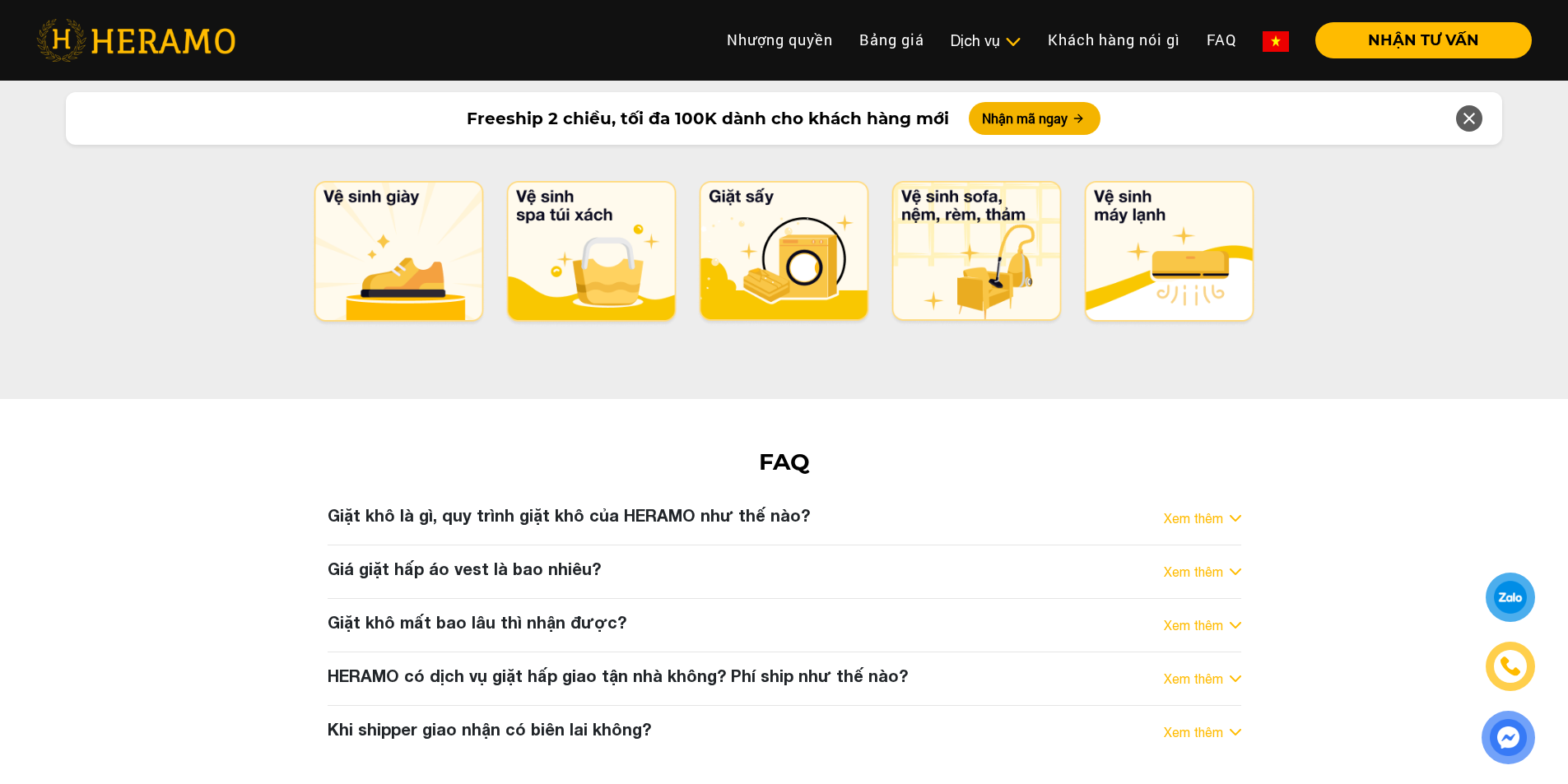
click at [566, 559] on h3 "Giá giặt hấp áo vest là bao nhiêu?" at bounding box center [464, 568] width 273 height 20
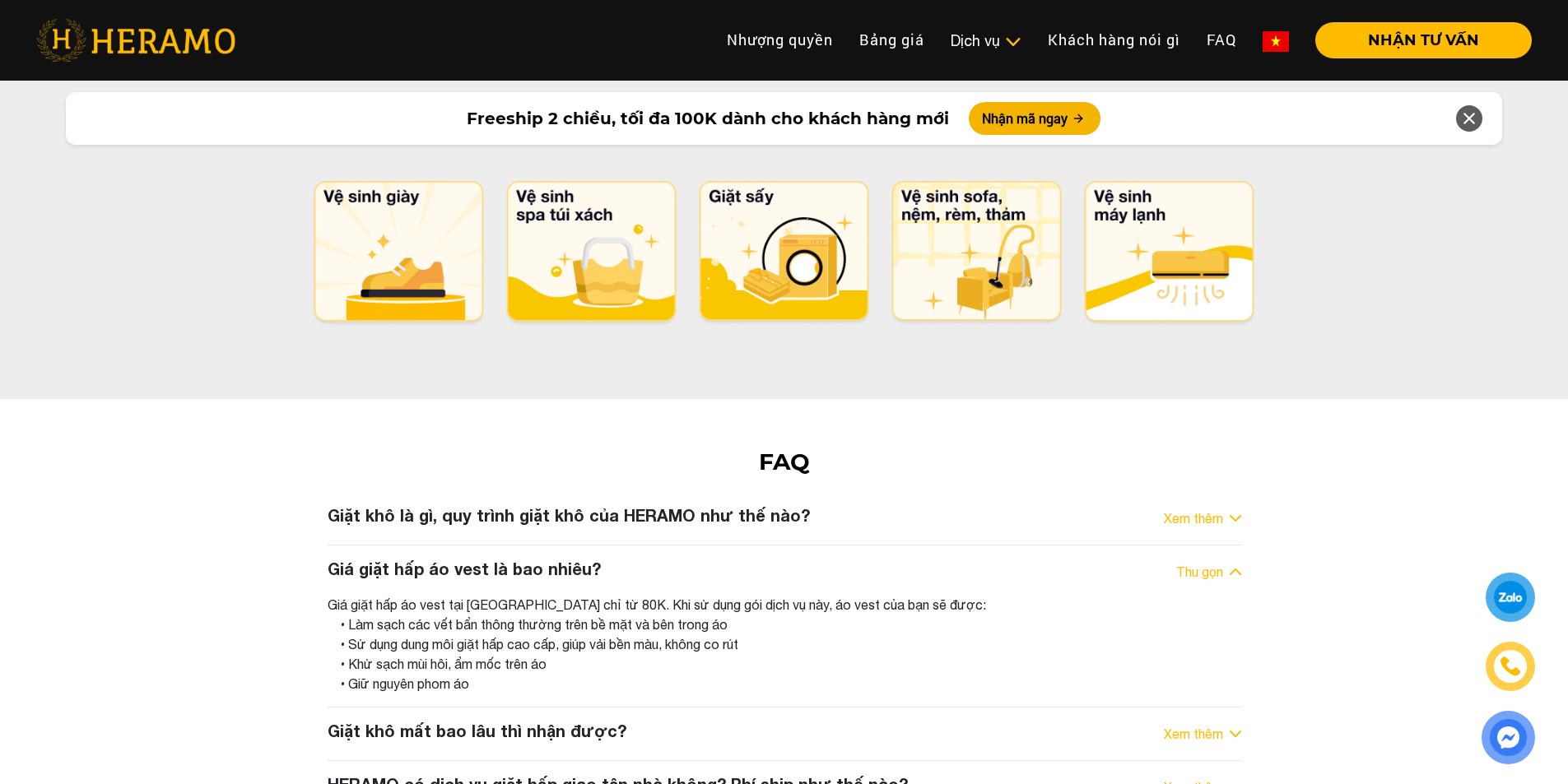
click at [585, 505] on h3 "Giặt khô là gì, quy trình giặt khô của HERAMO như thế nào?" at bounding box center [568, 515] width 482 height 20
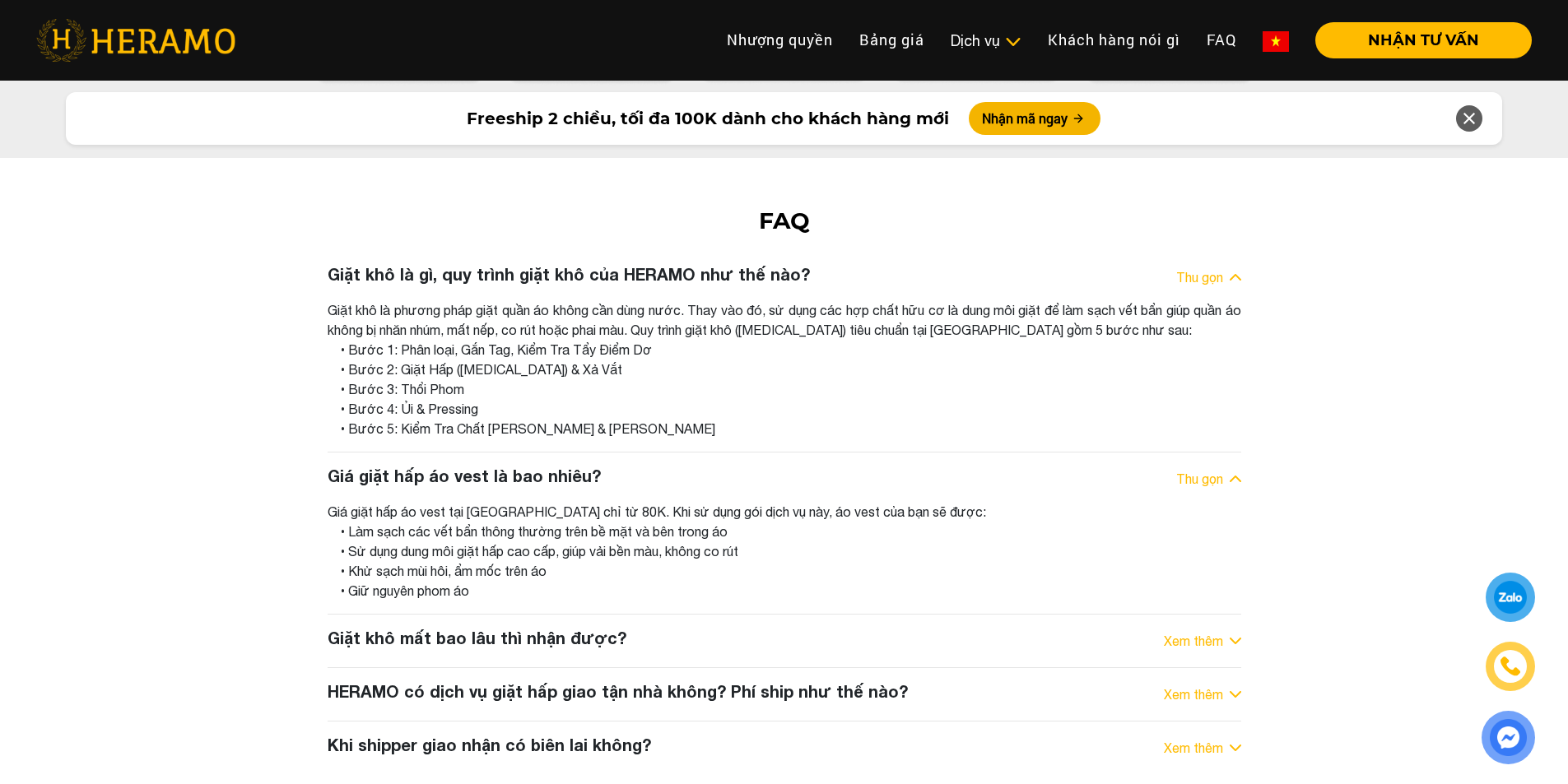
scroll to position [8460, 0]
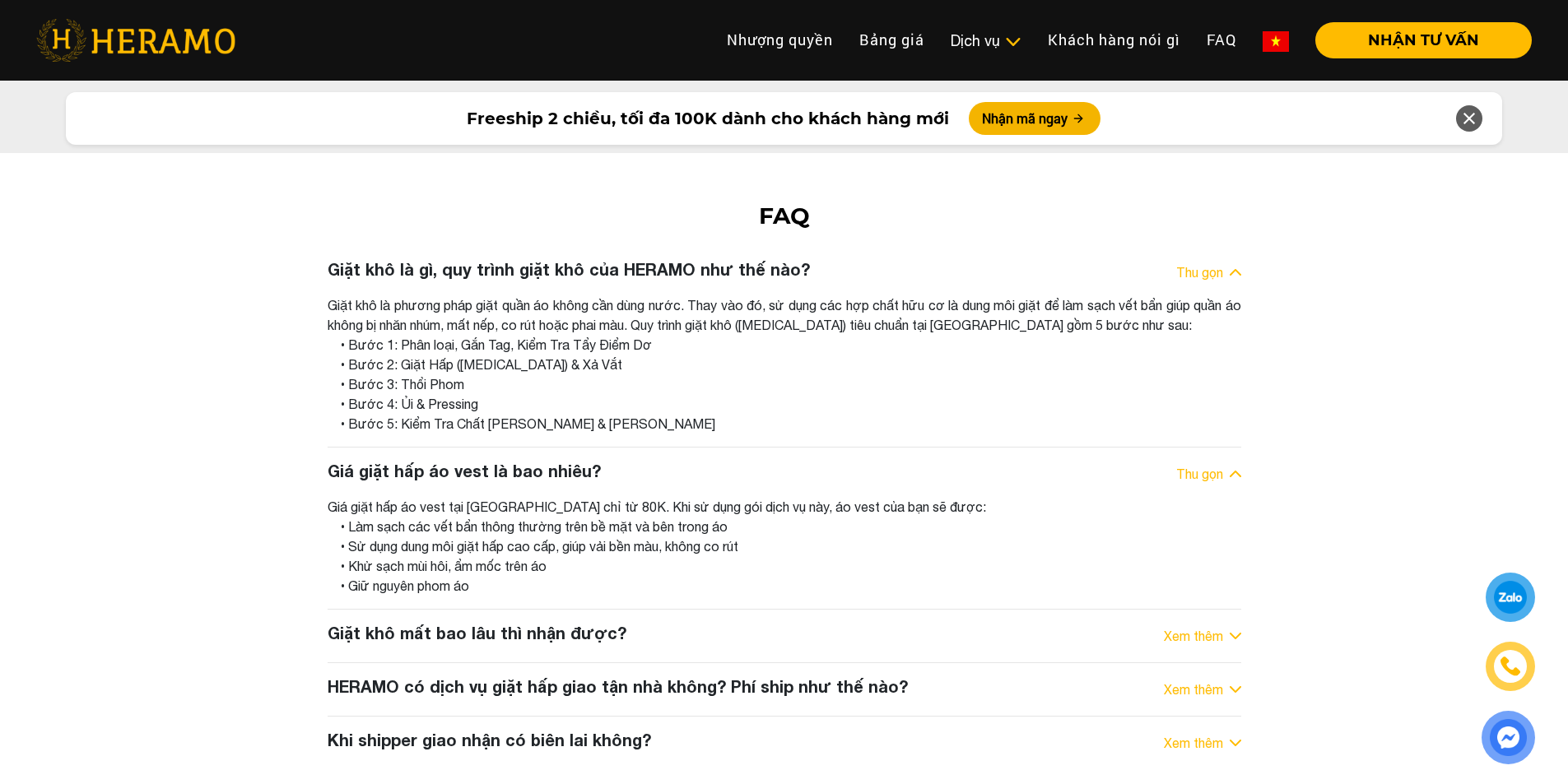
click at [532, 623] on h3 "Giặt khô mất bao lâu thì nhận được?" at bounding box center [477, 633] width 299 height 20
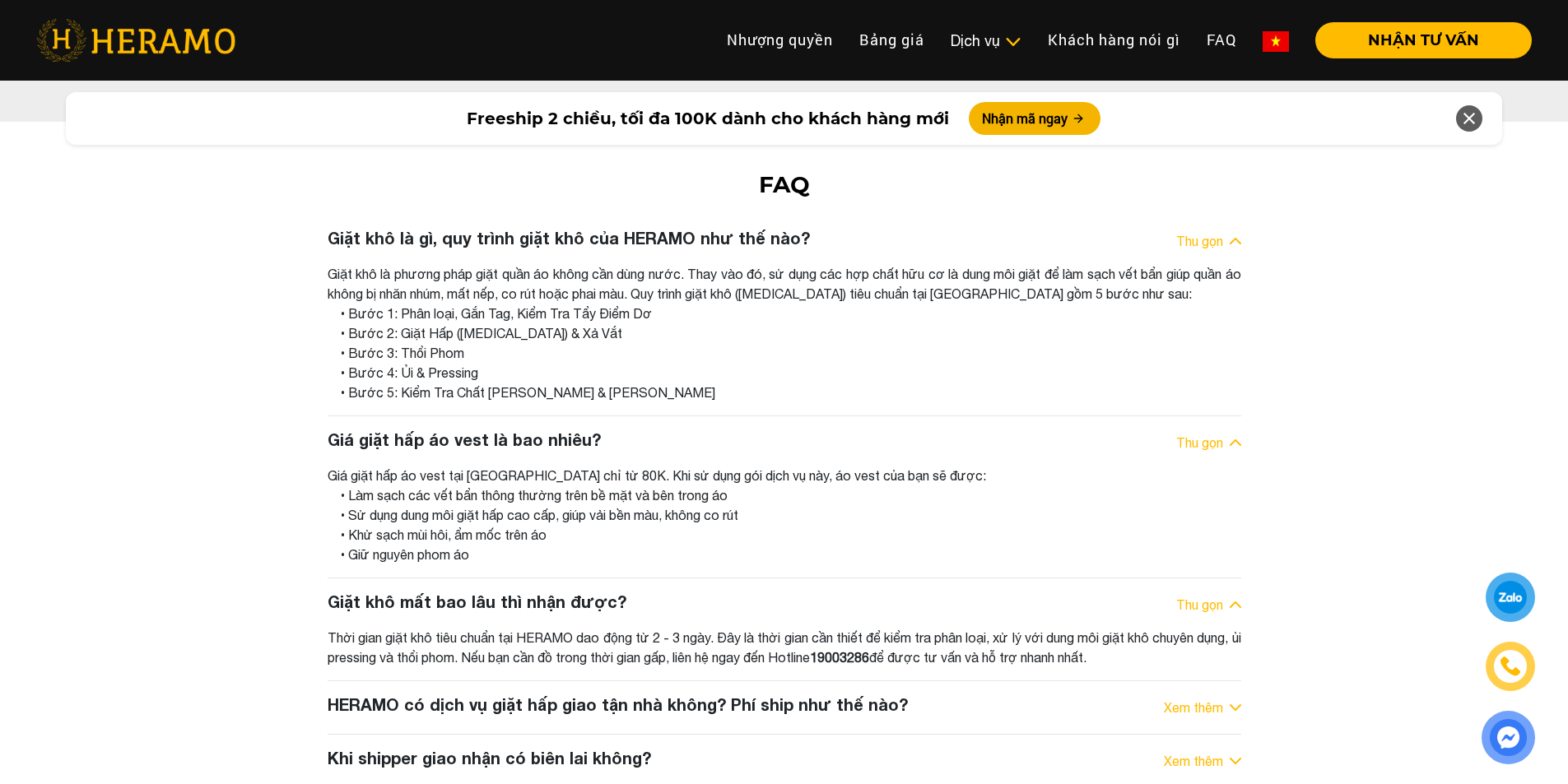
scroll to position [8575, 0]
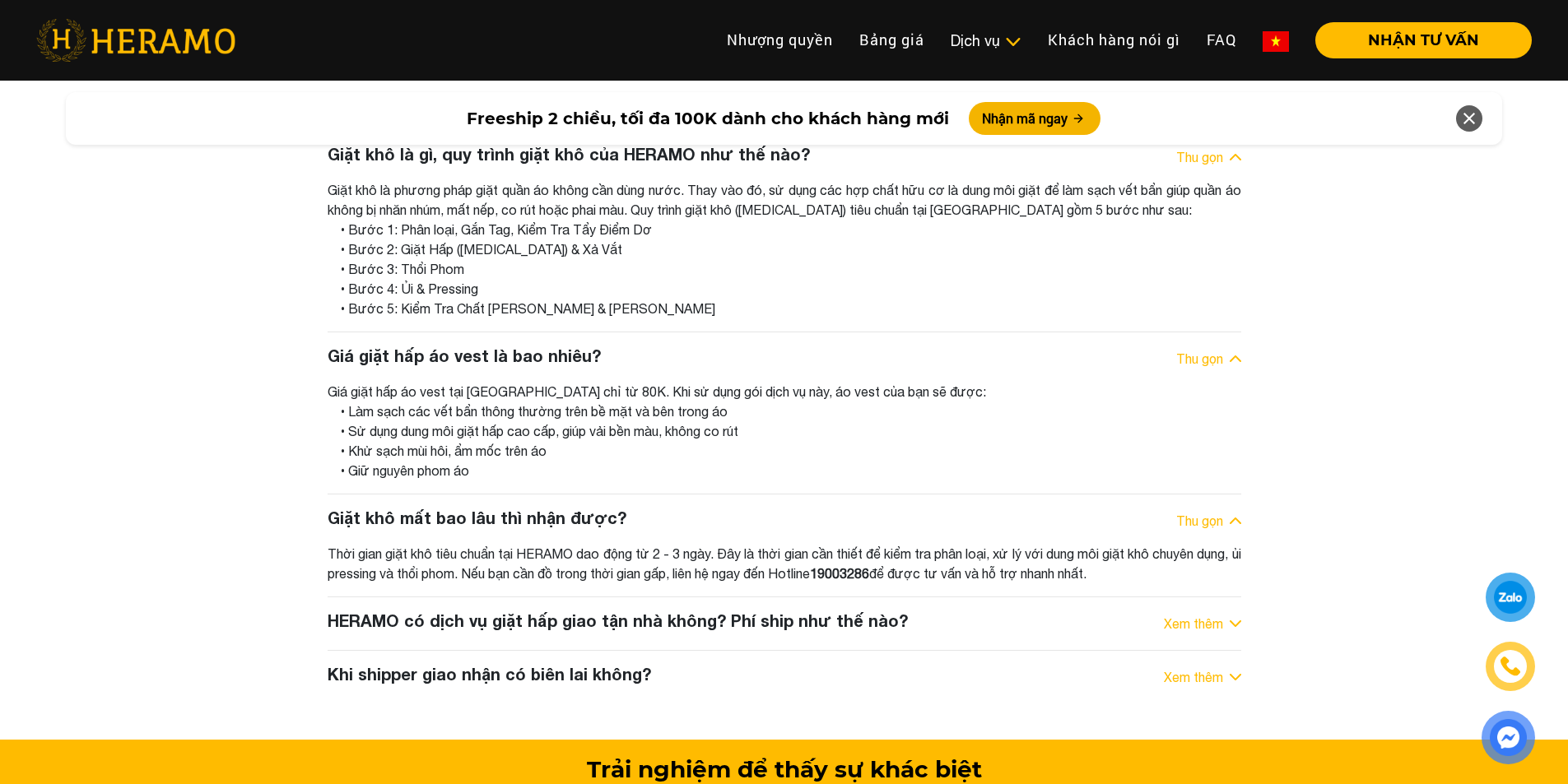
click at [542, 611] on h3 "HERAMO có dịch vụ giặt hấp giao tận nhà không? Phí ship như thế nào?" at bounding box center [617, 621] width 580 height 20
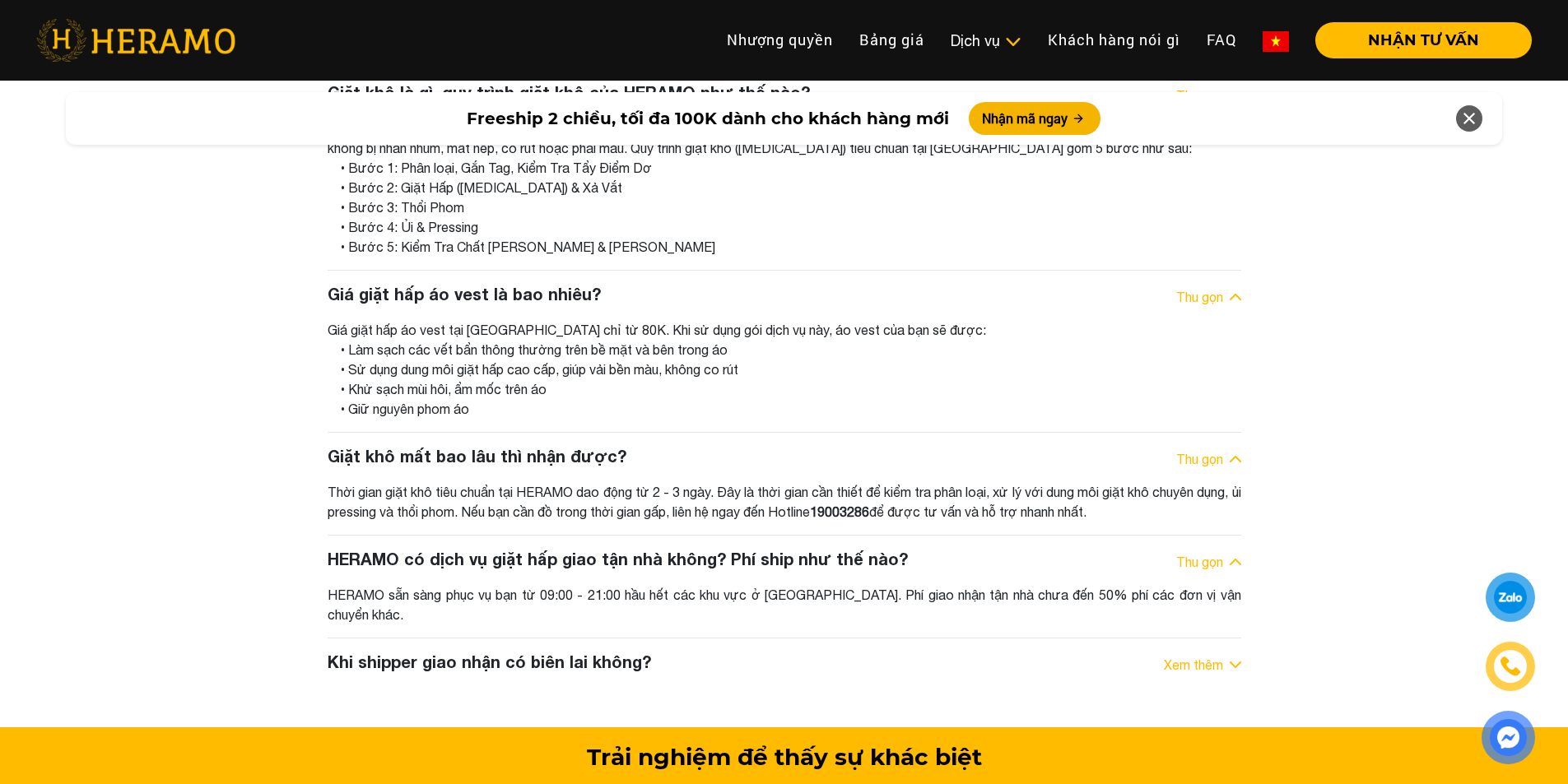
scroll to position [8643, 0]
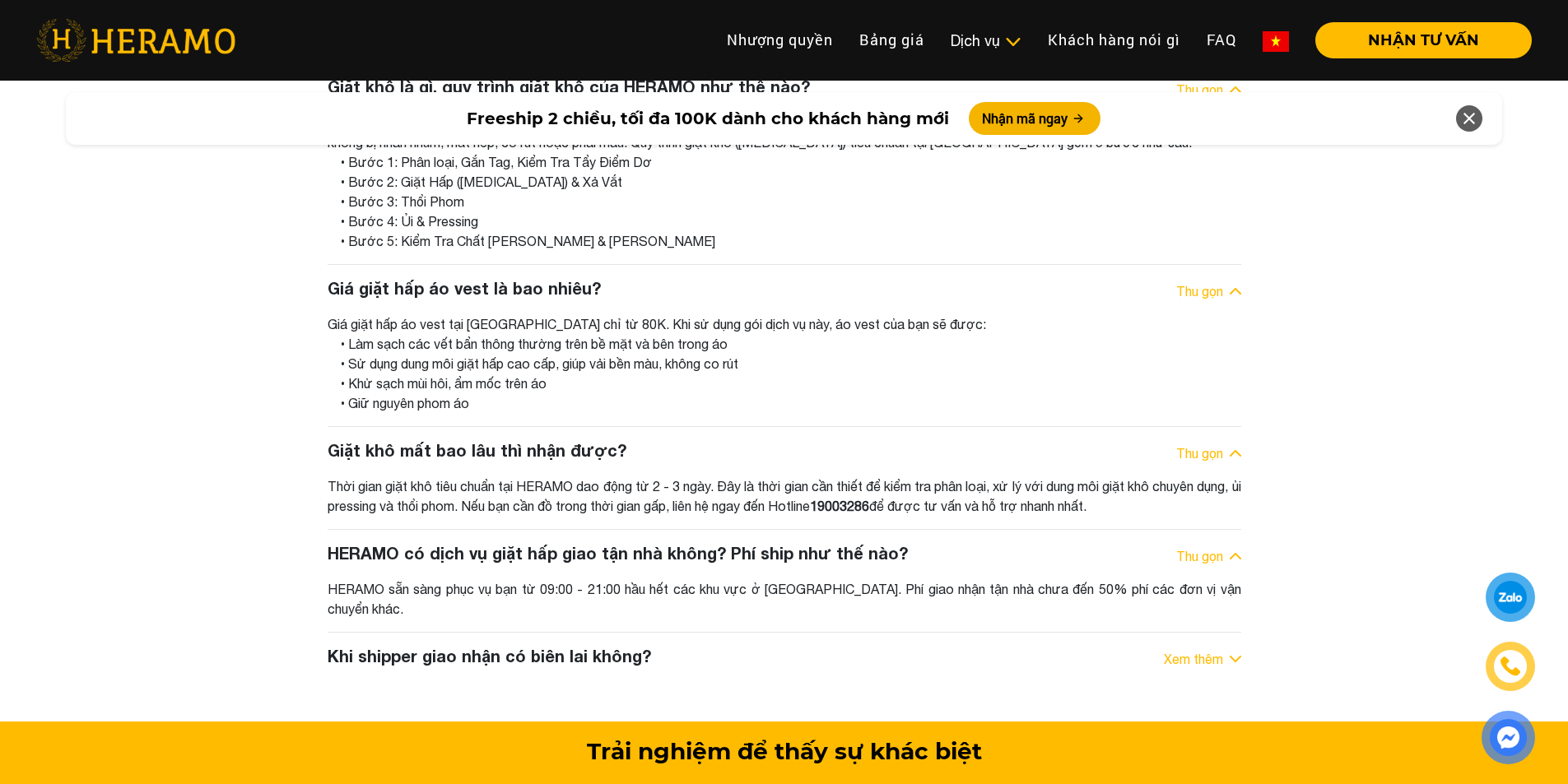
click at [553, 646] on h3 "Khi shipper giao nhận có biên lai không?" at bounding box center [488, 655] width 323 height 20
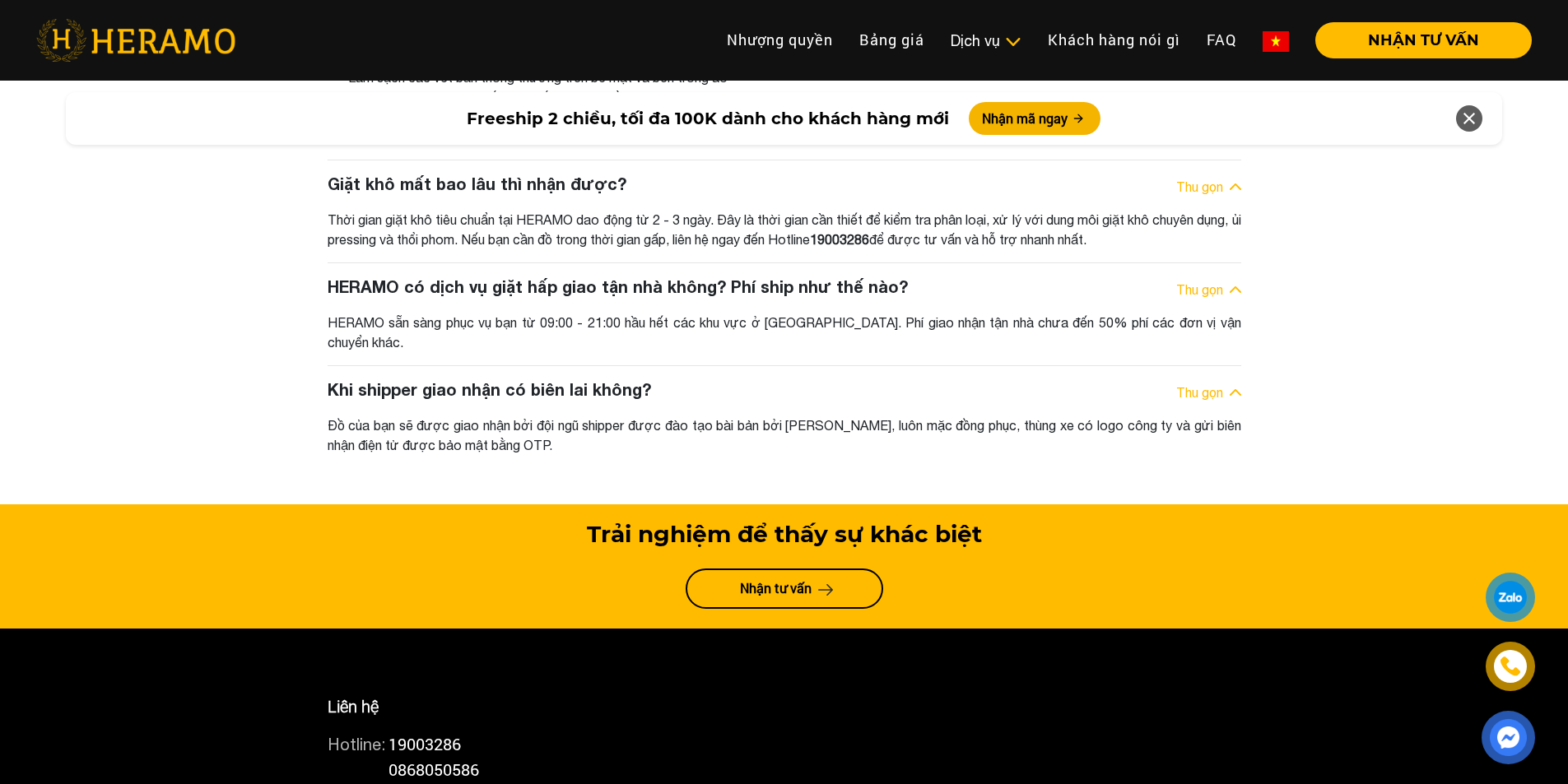
scroll to position [8917, 0]
